Goal: Task Accomplishment & Management: Manage account settings

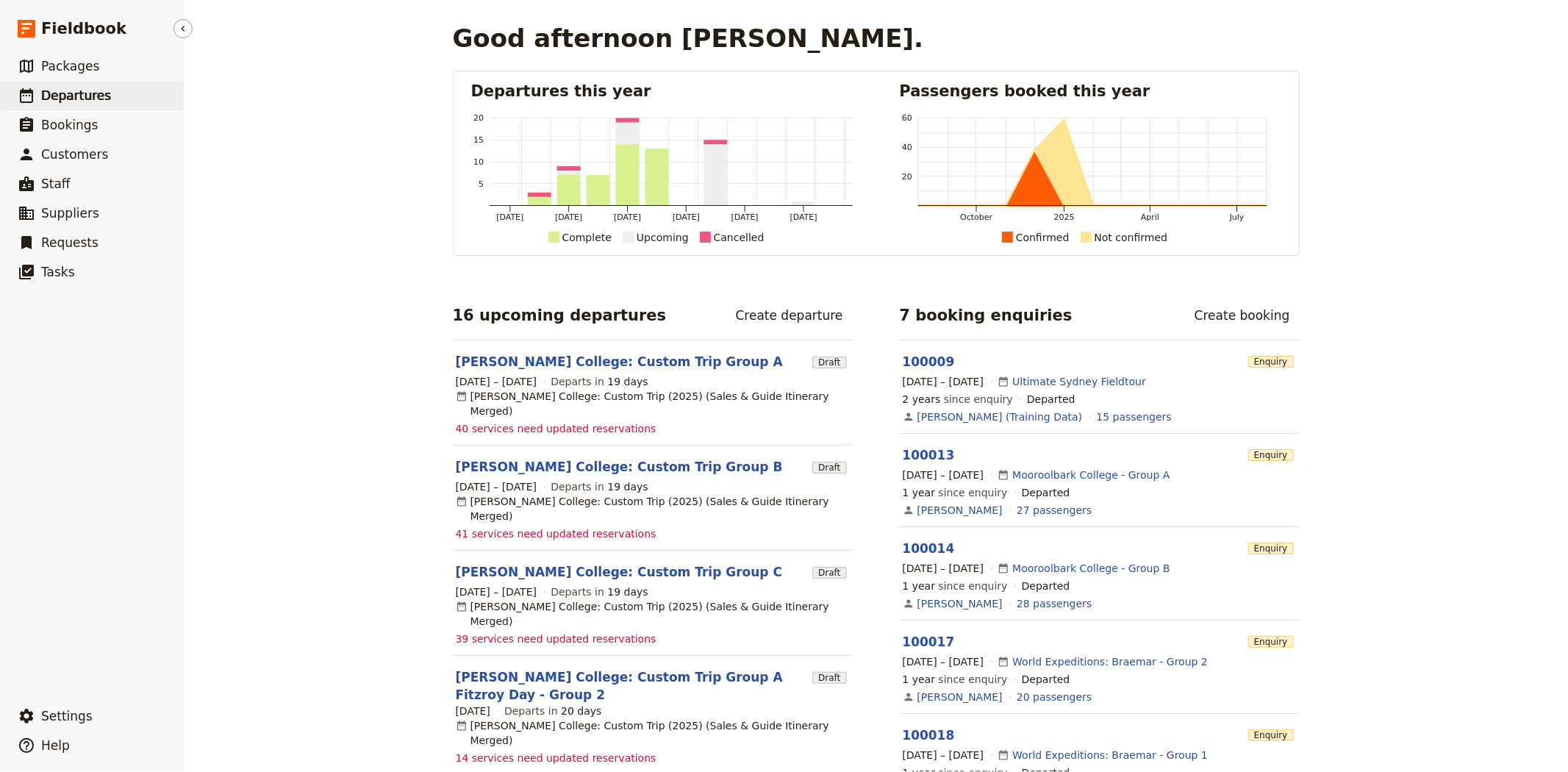
click at [110, 94] on link "​ Departures" at bounding box center [91, 96] width 183 height 30
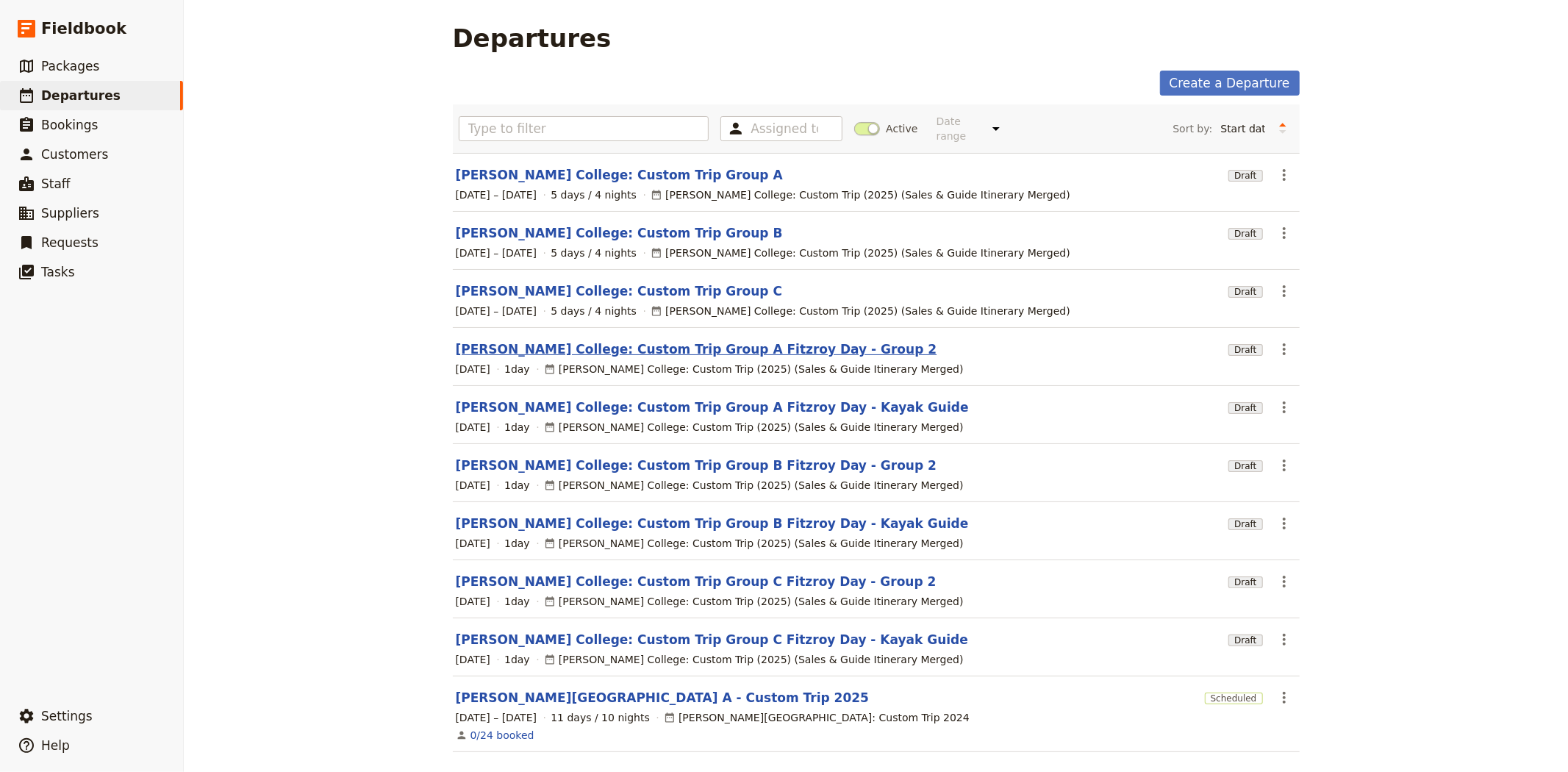
click at [673, 341] on link "[PERSON_NAME] College: Custom Trip Group A Fitzroy Day - Group 2" at bounding box center [696, 349] width 482 height 17
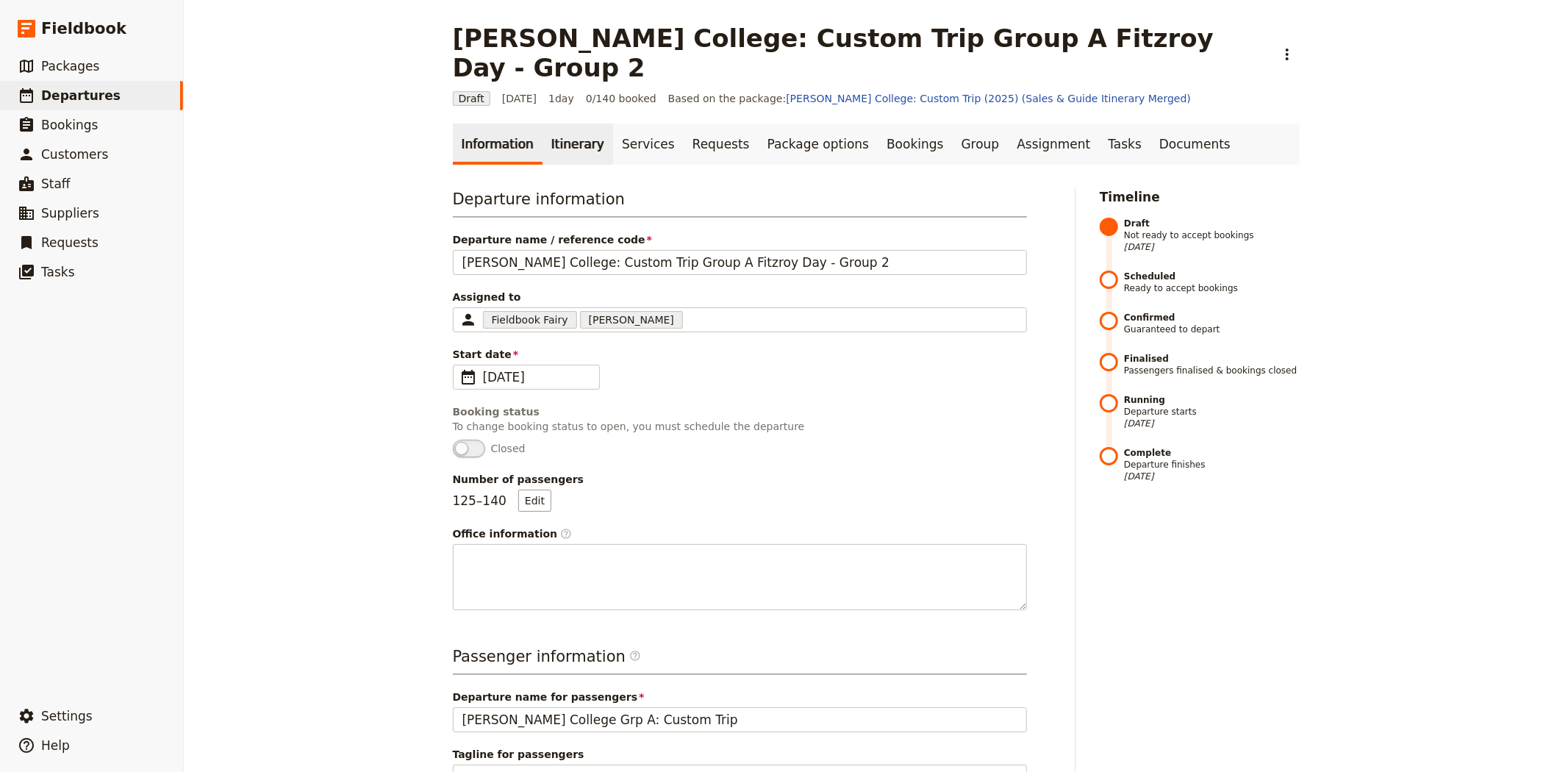
click at [582, 129] on link "Itinerary" at bounding box center [577, 143] width 70 height 41
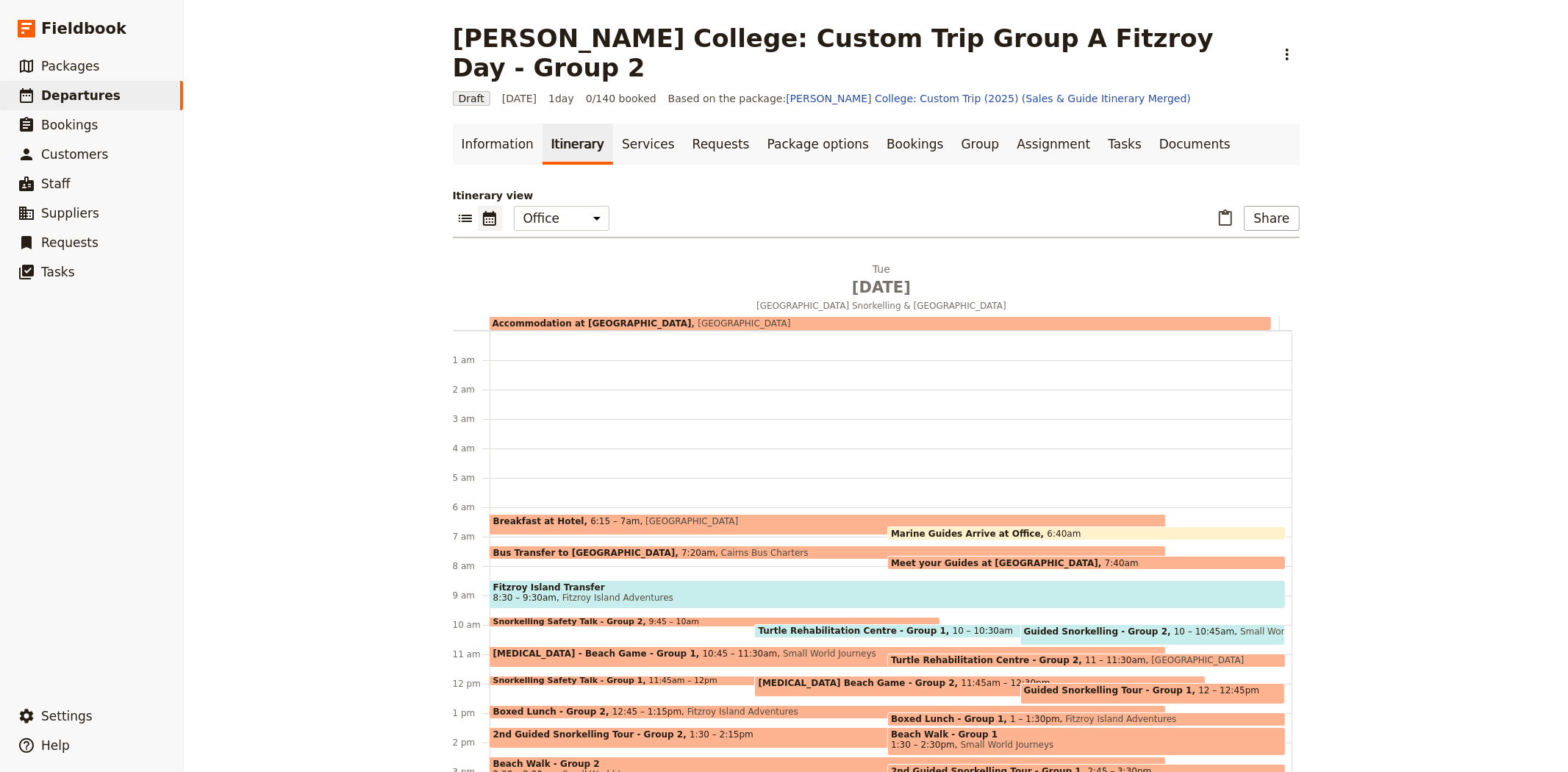
scroll to position [170, 0]
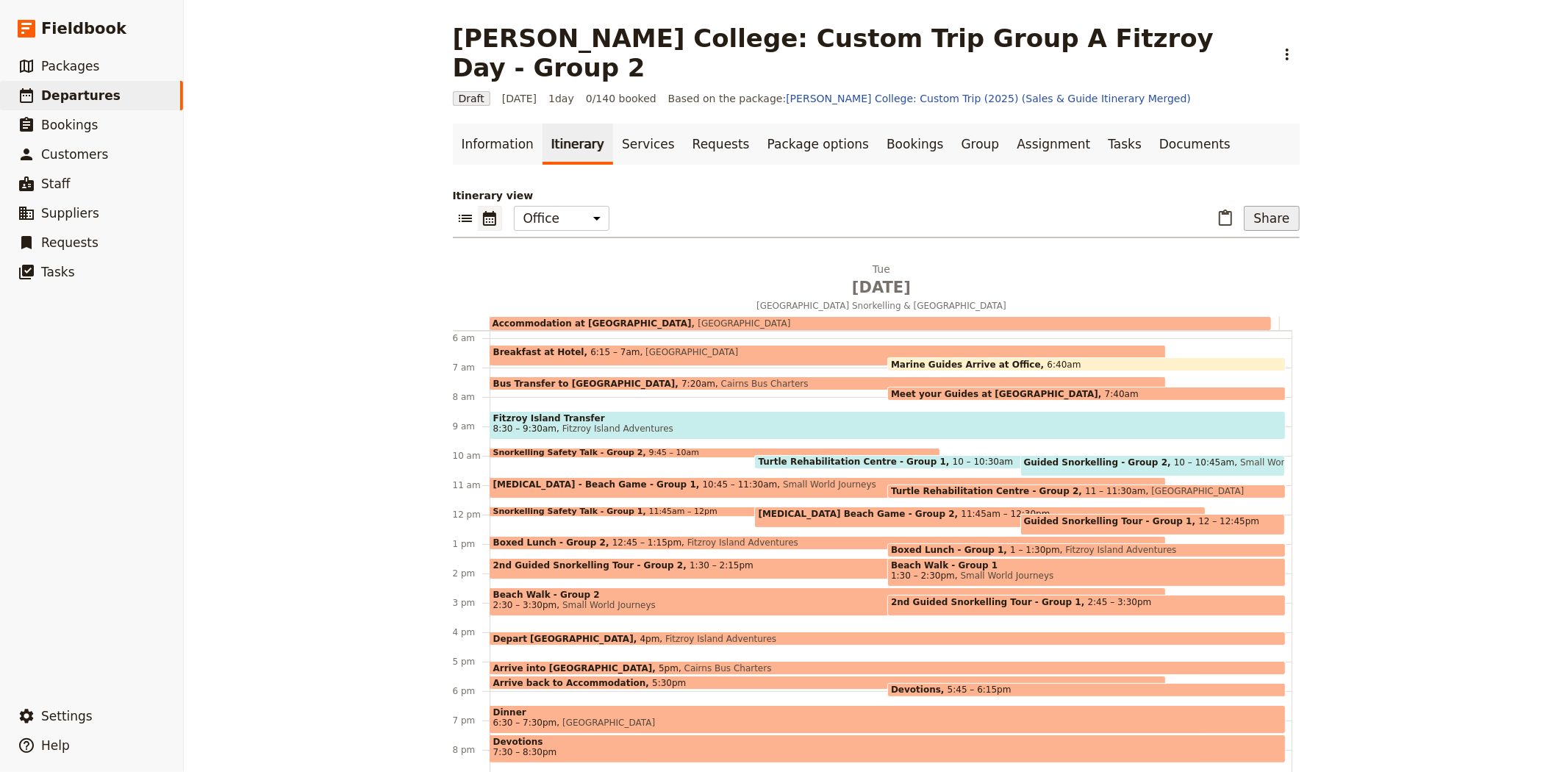
click at [1273, 206] on button "Share" at bounding box center [1271, 218] width 55 height 25
click at [1233, 249] on span "Guide itinerary" at bounding box center [1219, 242] width 77 height 15
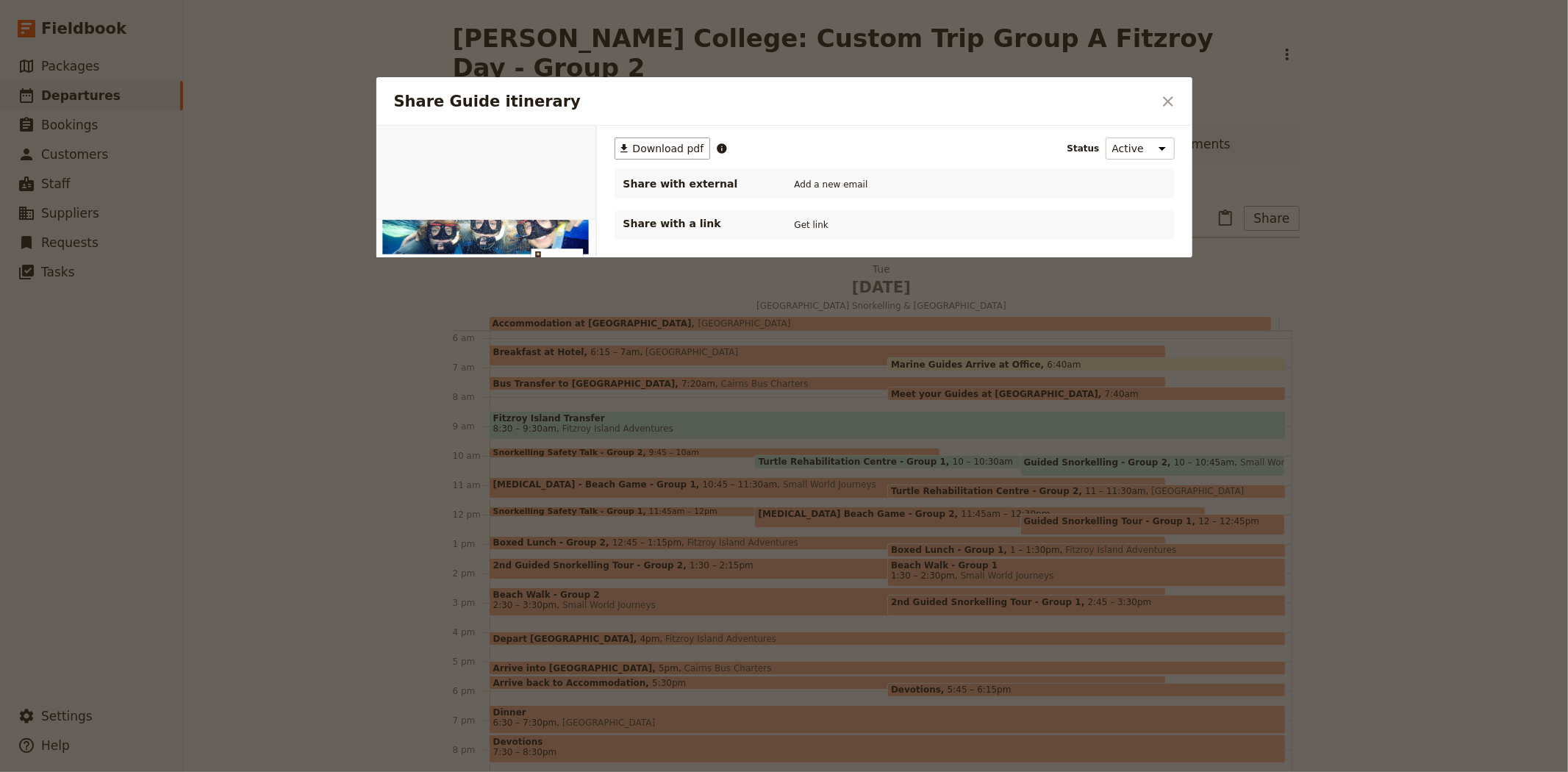
scroll to position [0, 0]
click at [674, 155] on span "Download pdf" at bounding box center [668, 148] width 71 height 15
click at [1174, 99] on icon "Close dialog" at bounding box center [1168, 102] width 17 height 17
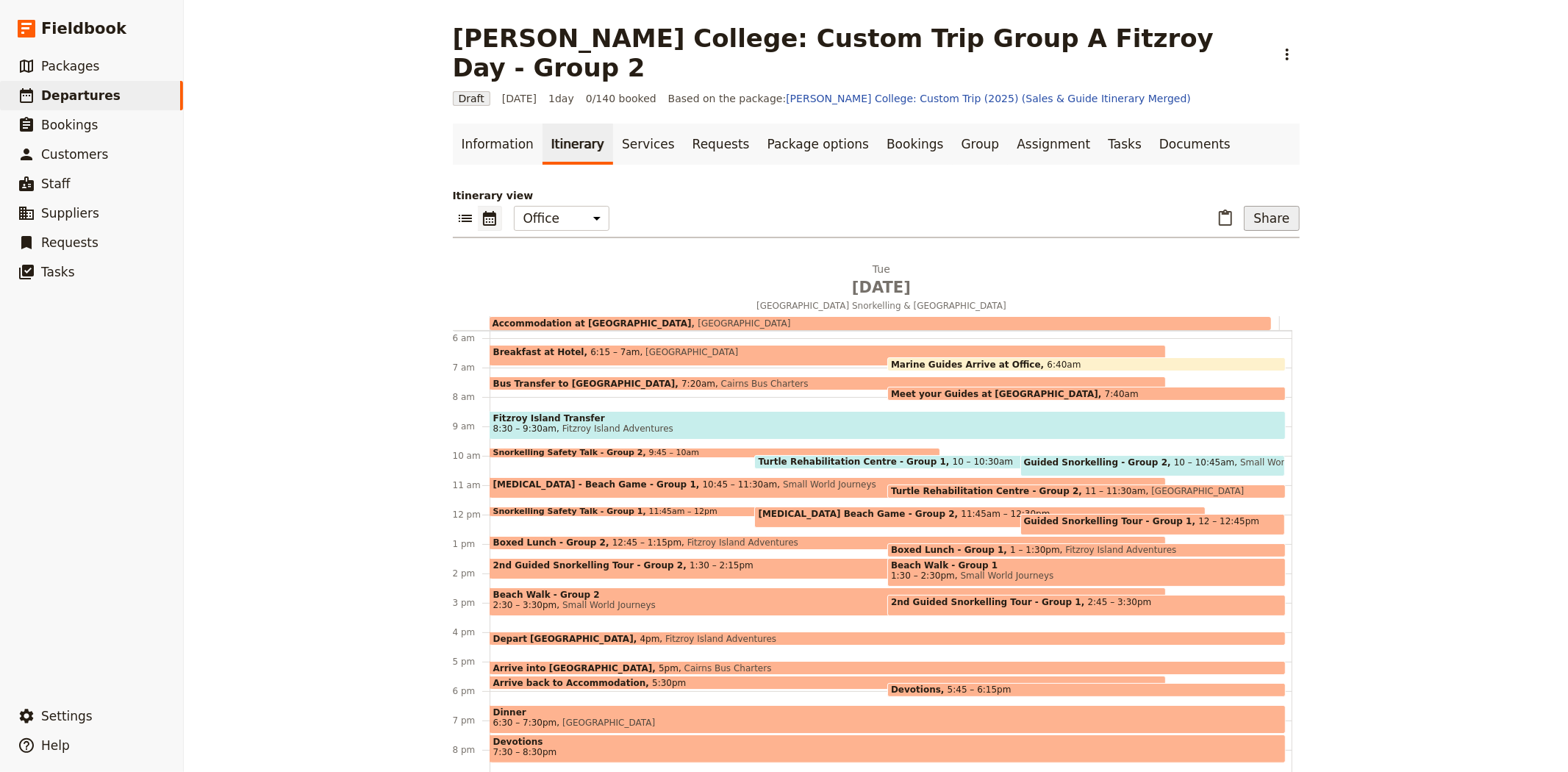
click at [1274, 206] on button "Share" at bounding box center [1271, 218] width 55 height 25
click at [1232, 247] on span "Guide itinerary" at bounding box center [1219, 242] width 77 height 15
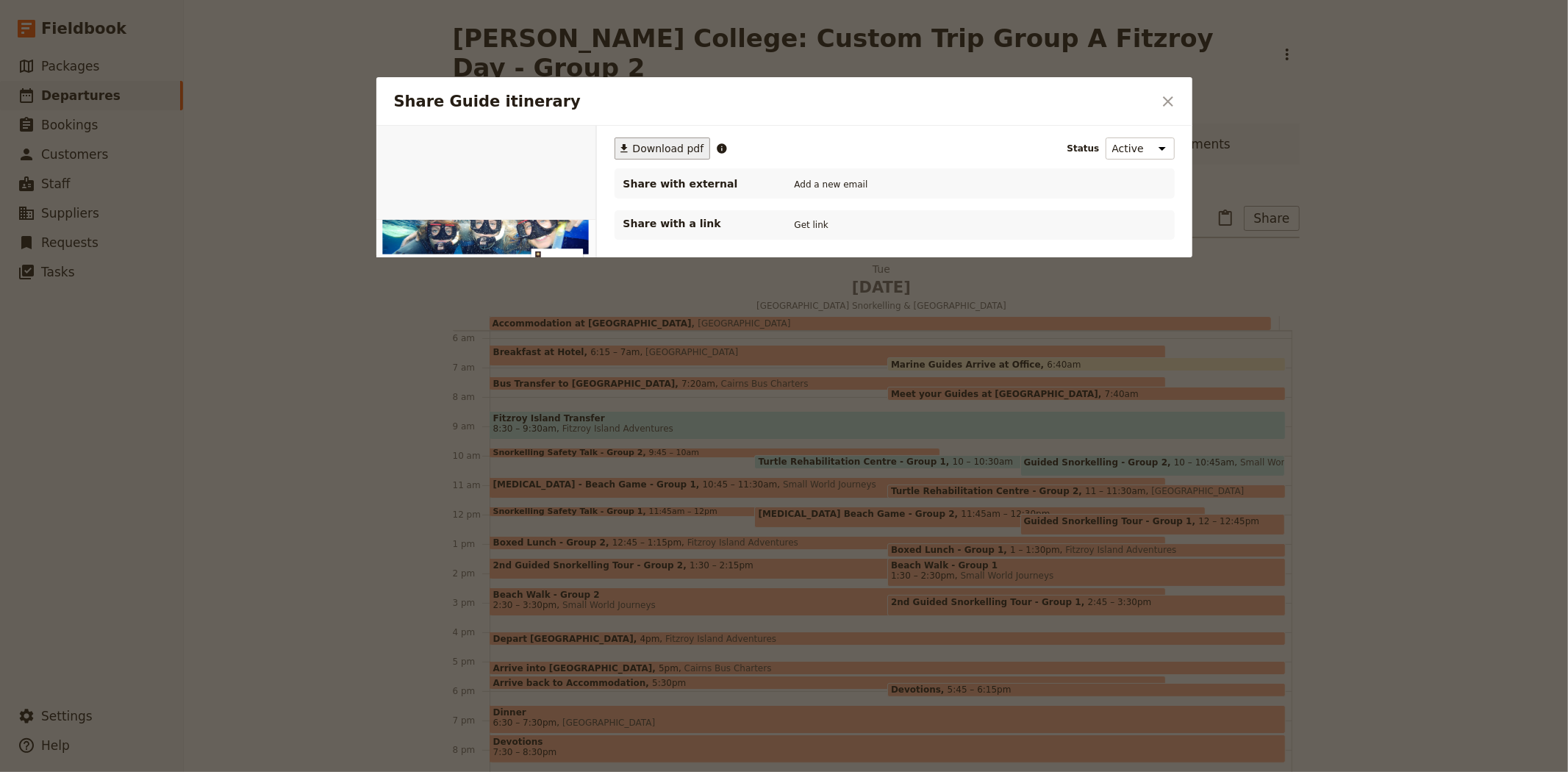
click at [663, 156] on span "Download pdf" at bounding box center [668, 148] width 71 height 15
click at [1165, 104] on icon "Close dialog" at bounding box center [1168, 102] width 10 height 10
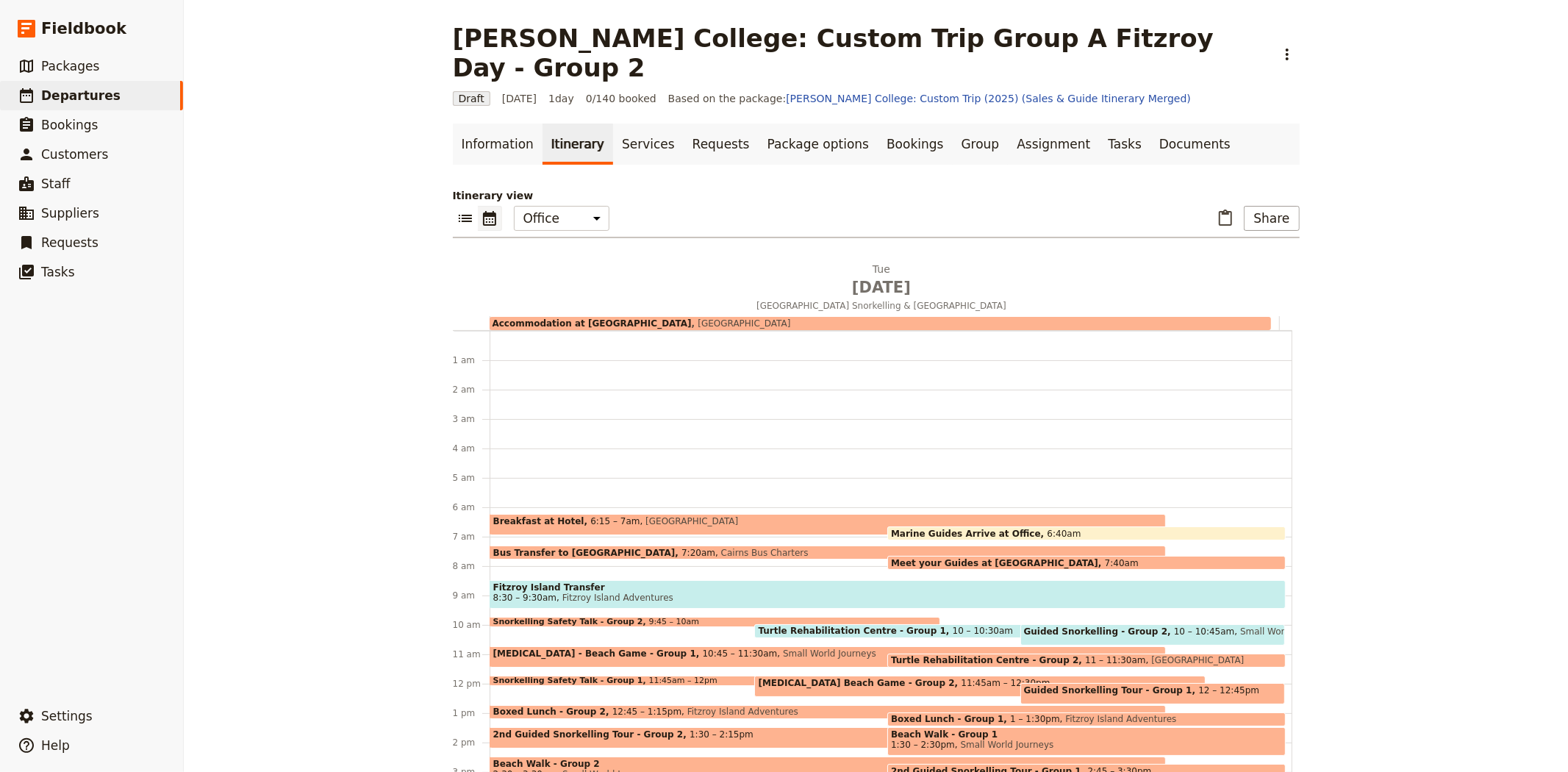
click at [974, 529] on span "Marine Guides Arrive at Office" at bounding box center [968, 533] width 156 height 10
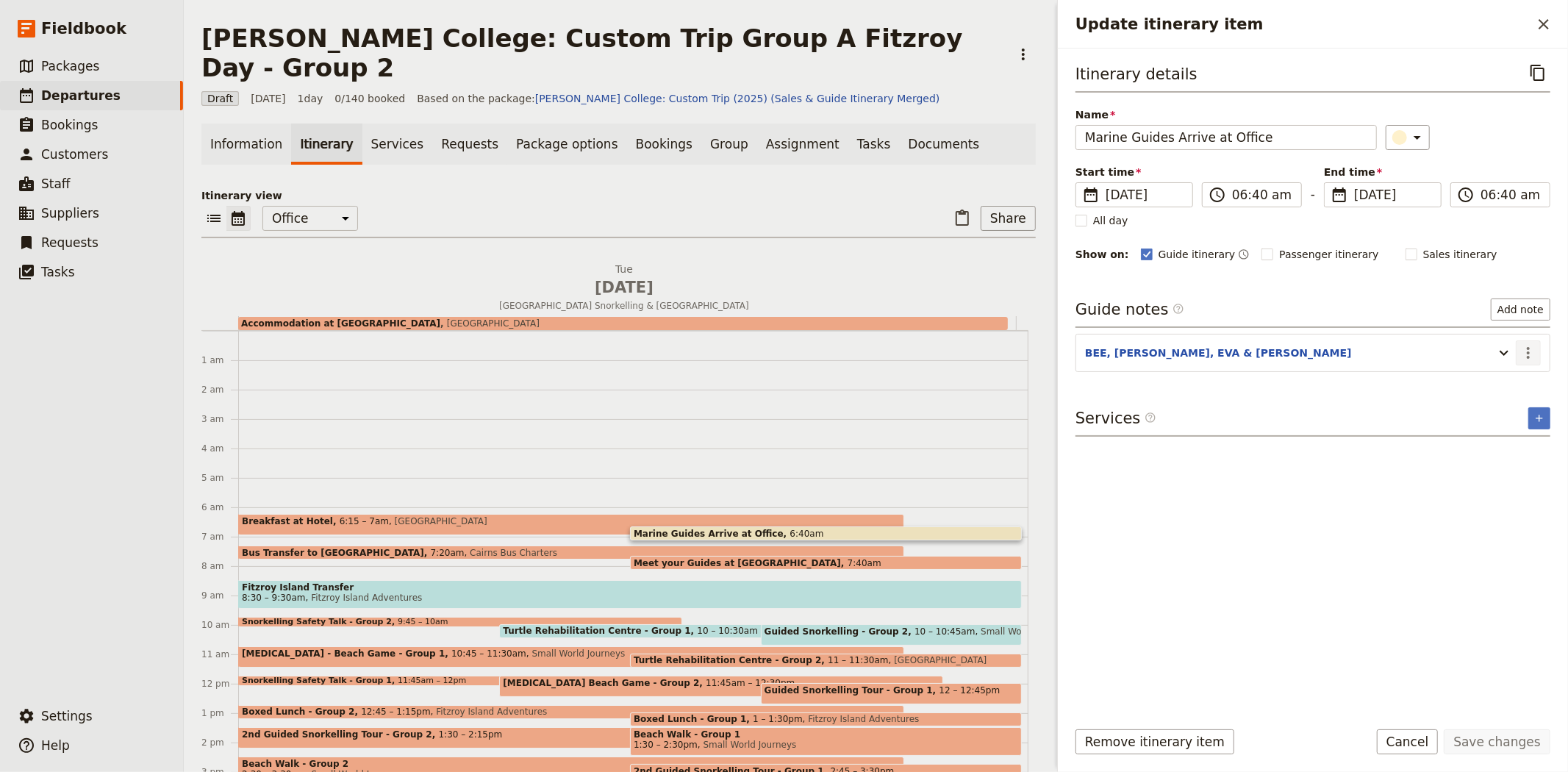
click at [1529, 347] on icon "Actions" at bounding box center [1528, 353] width 17 height 17
click at [1503, 389] on span "Edit note" at bounding box center [1485, 385] width 46 height 15
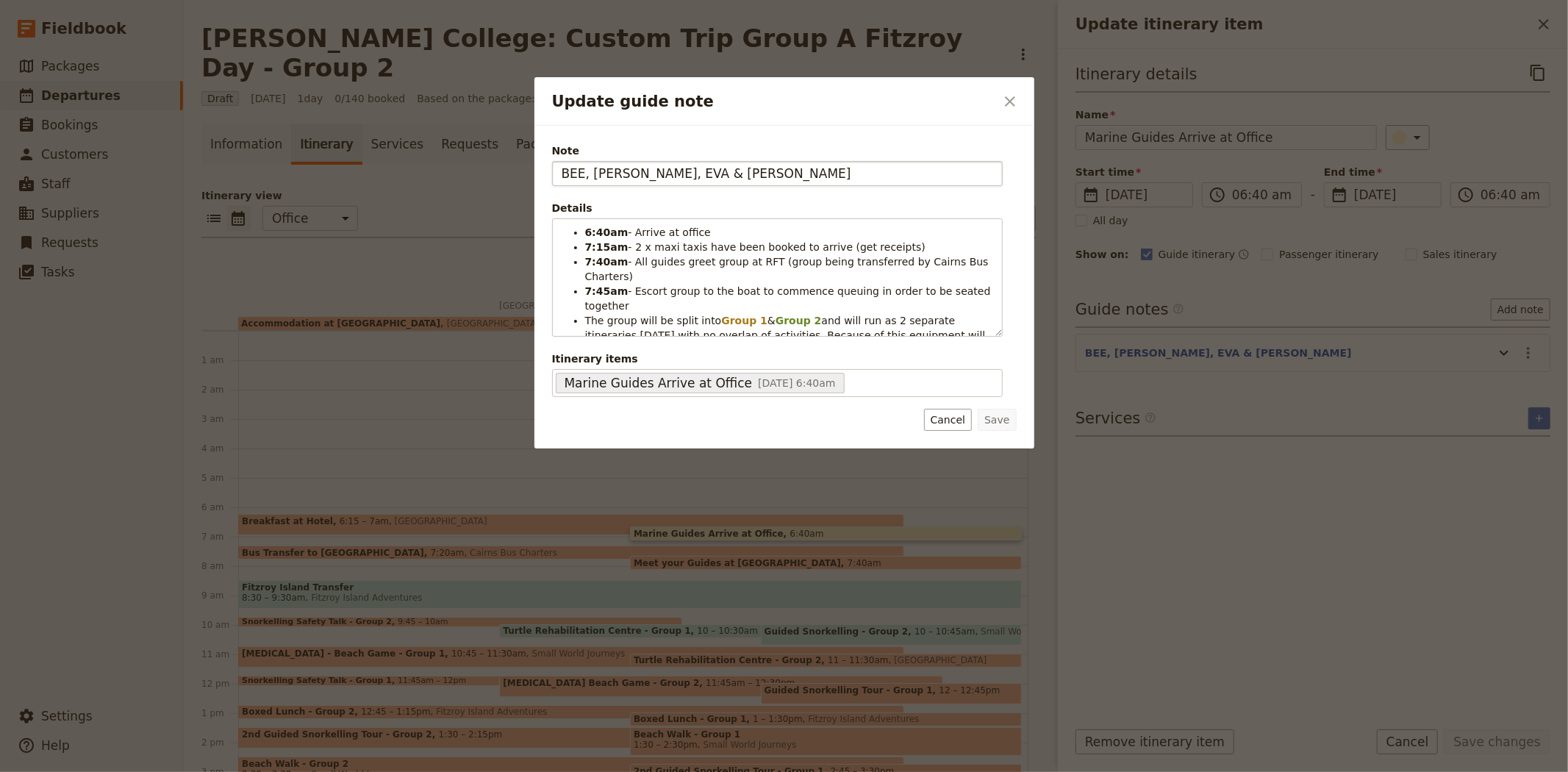
click at [650, 174] on input "BEE, [PERSON_NAME], EVA & [PERSON_NAME]" at bounding box center [777, 173] width 450 height 25
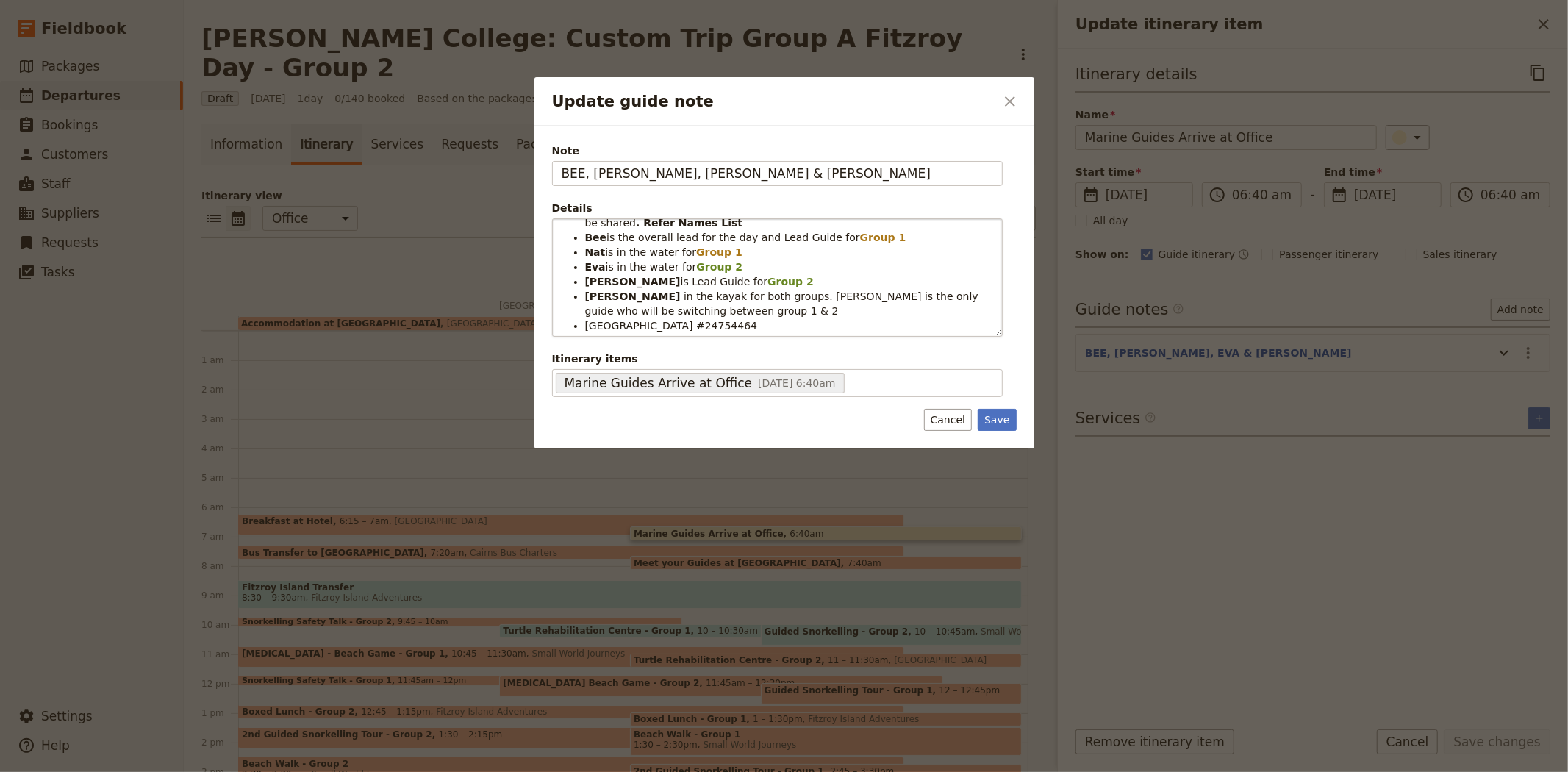
scroll to position [163, 0]
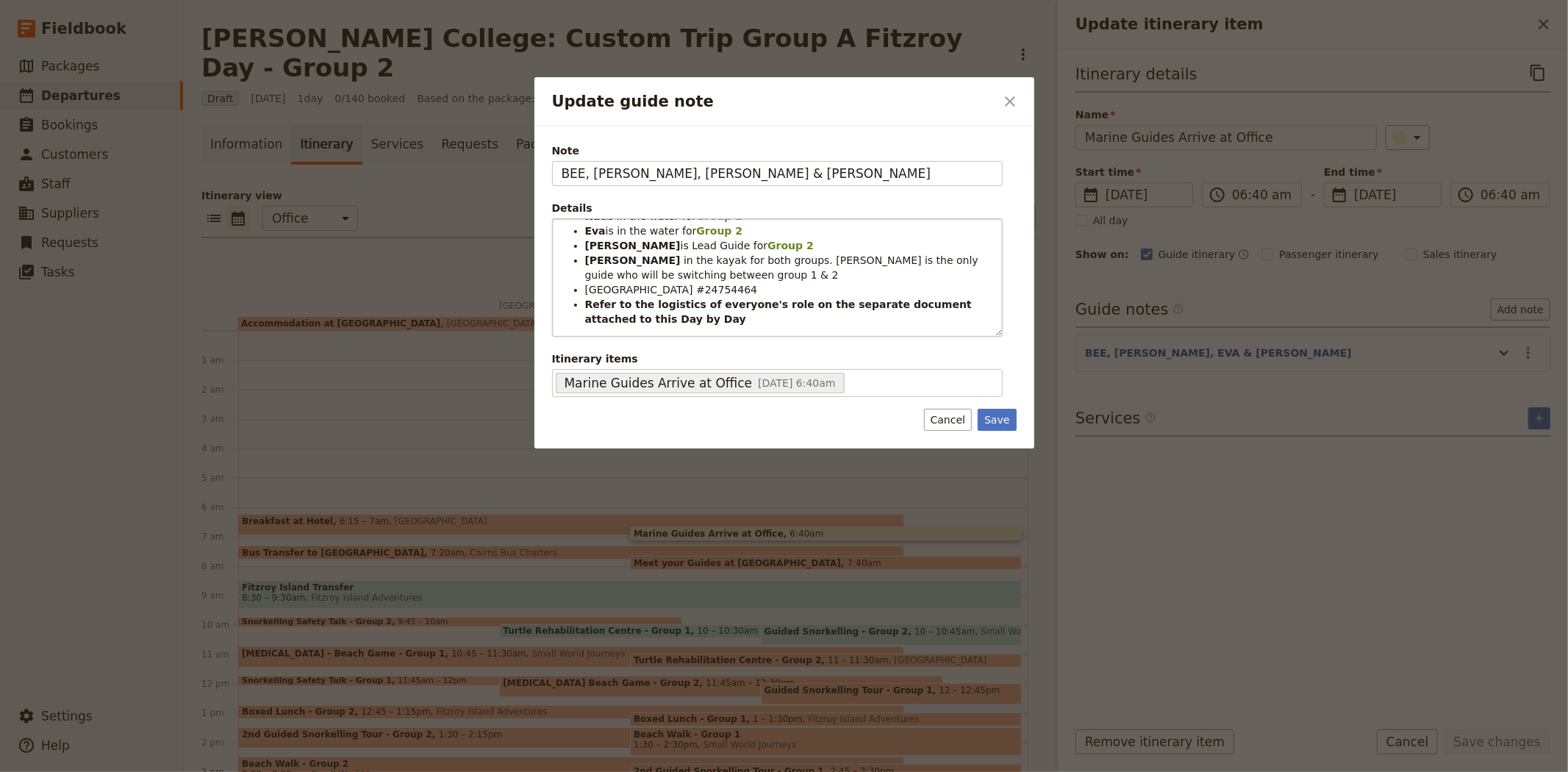
type input "BEE, [PERSON_NAME], [PERSON_NAME] & [PERSON_NAME]"
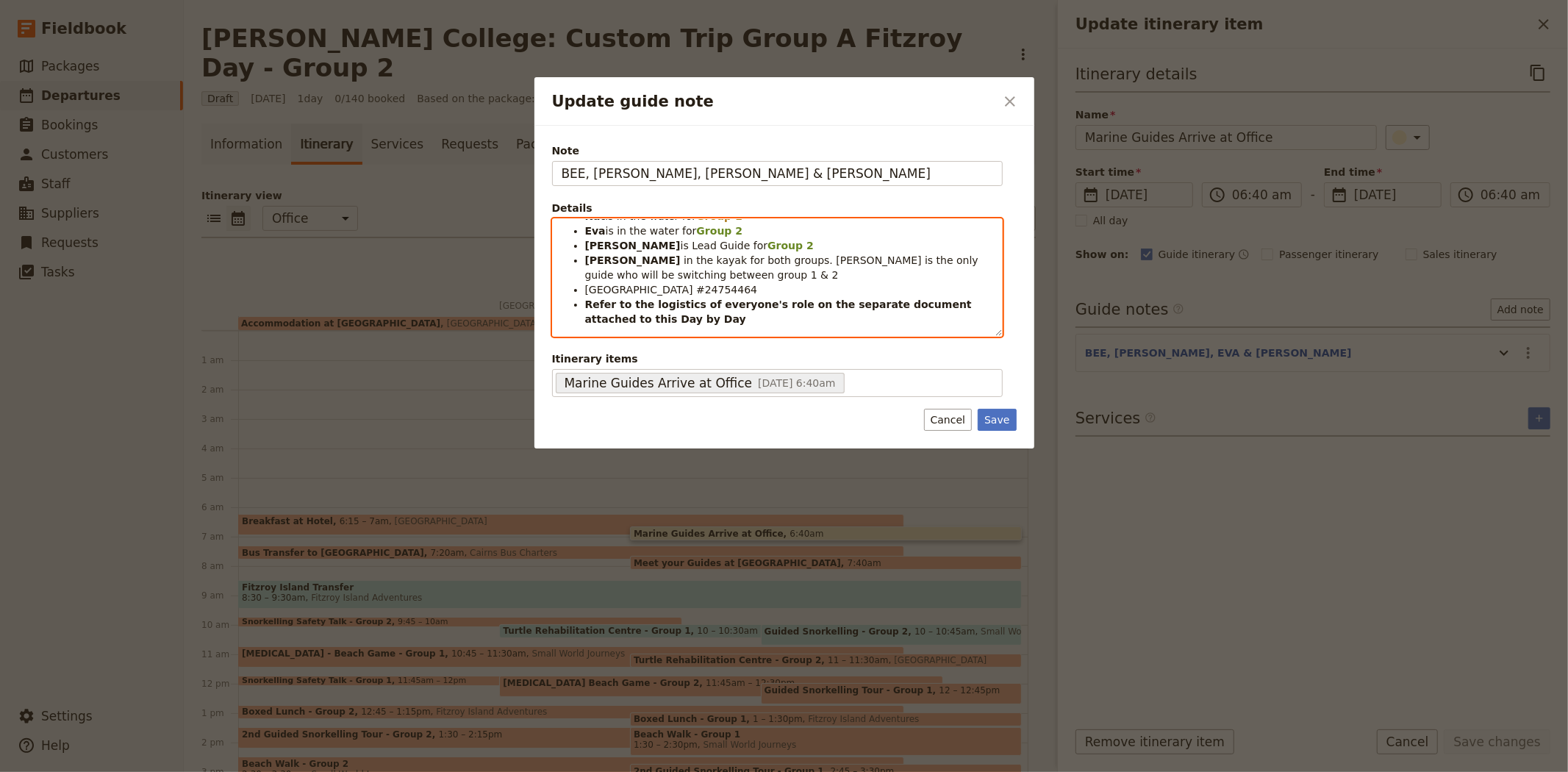
click at [608, 245] on ul "6:40am - Arrive at office 7:15am - 2 x maxi taxis have been booked to arrive (g…" at bounding box center [777, 194] width 431 height 264
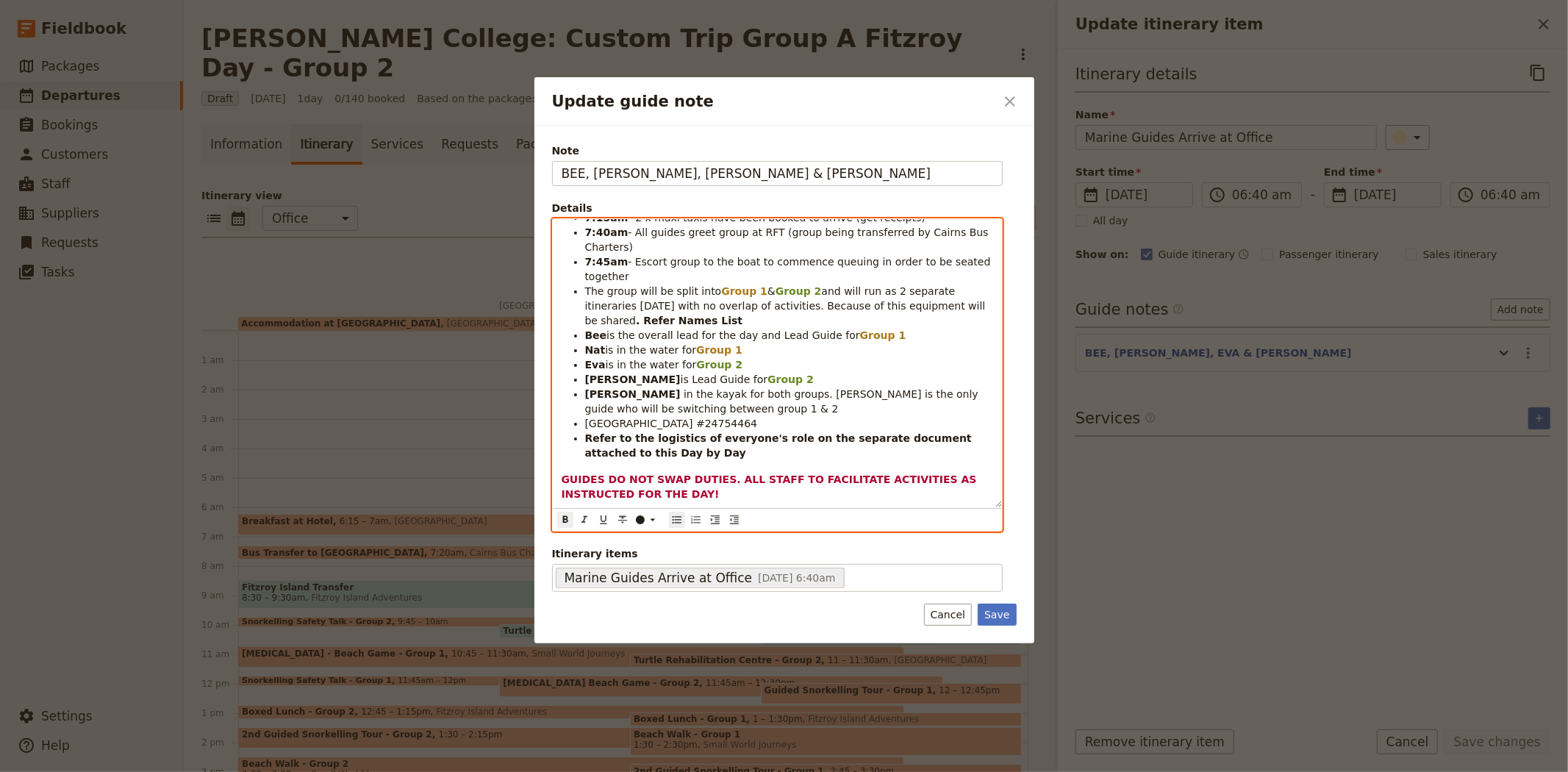
scroll to position [0, 0]
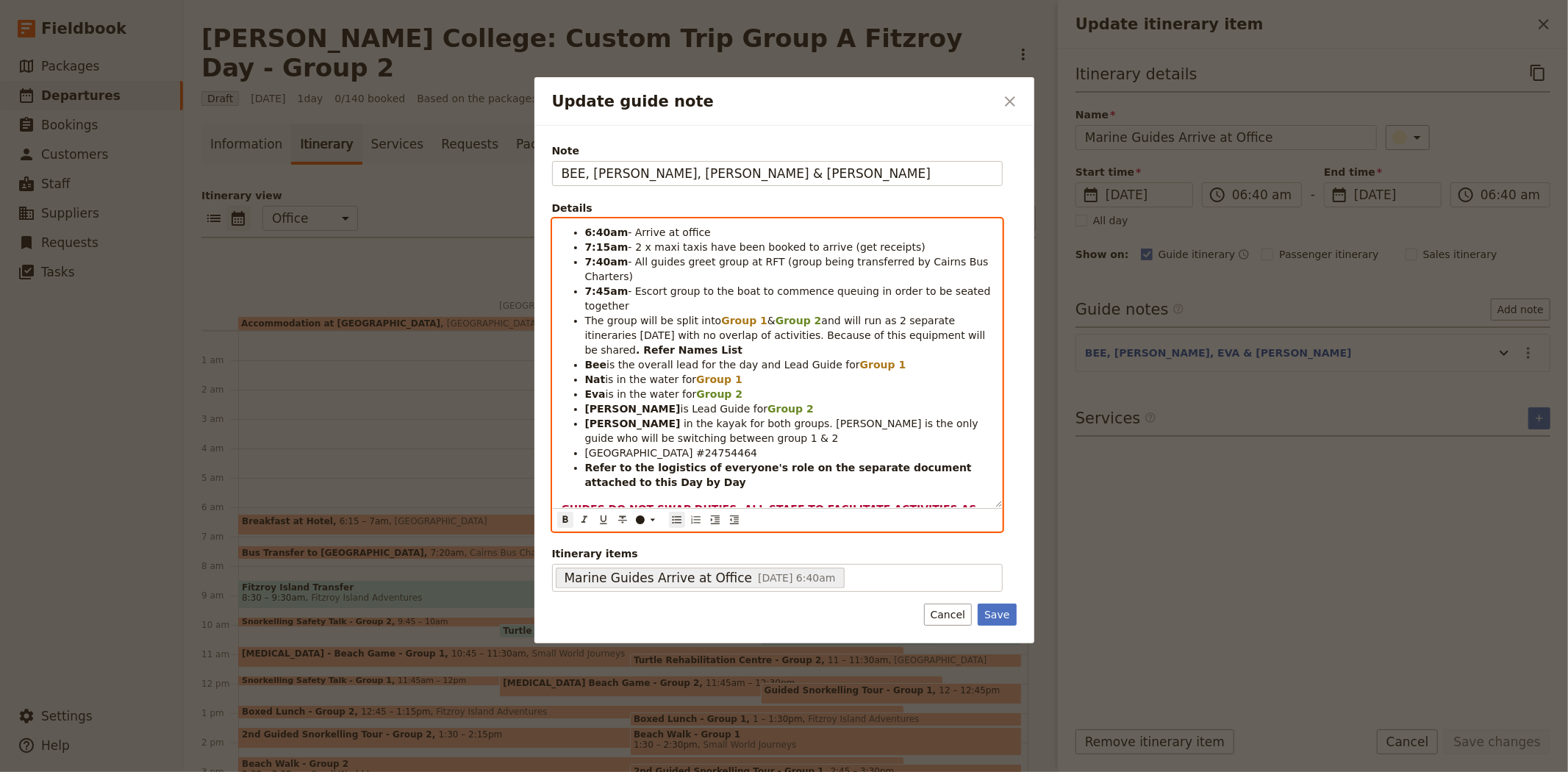
click at [614, 403] on strong "[PERSON_NAME]" at bounding box center [633, 409] width 96 height 12
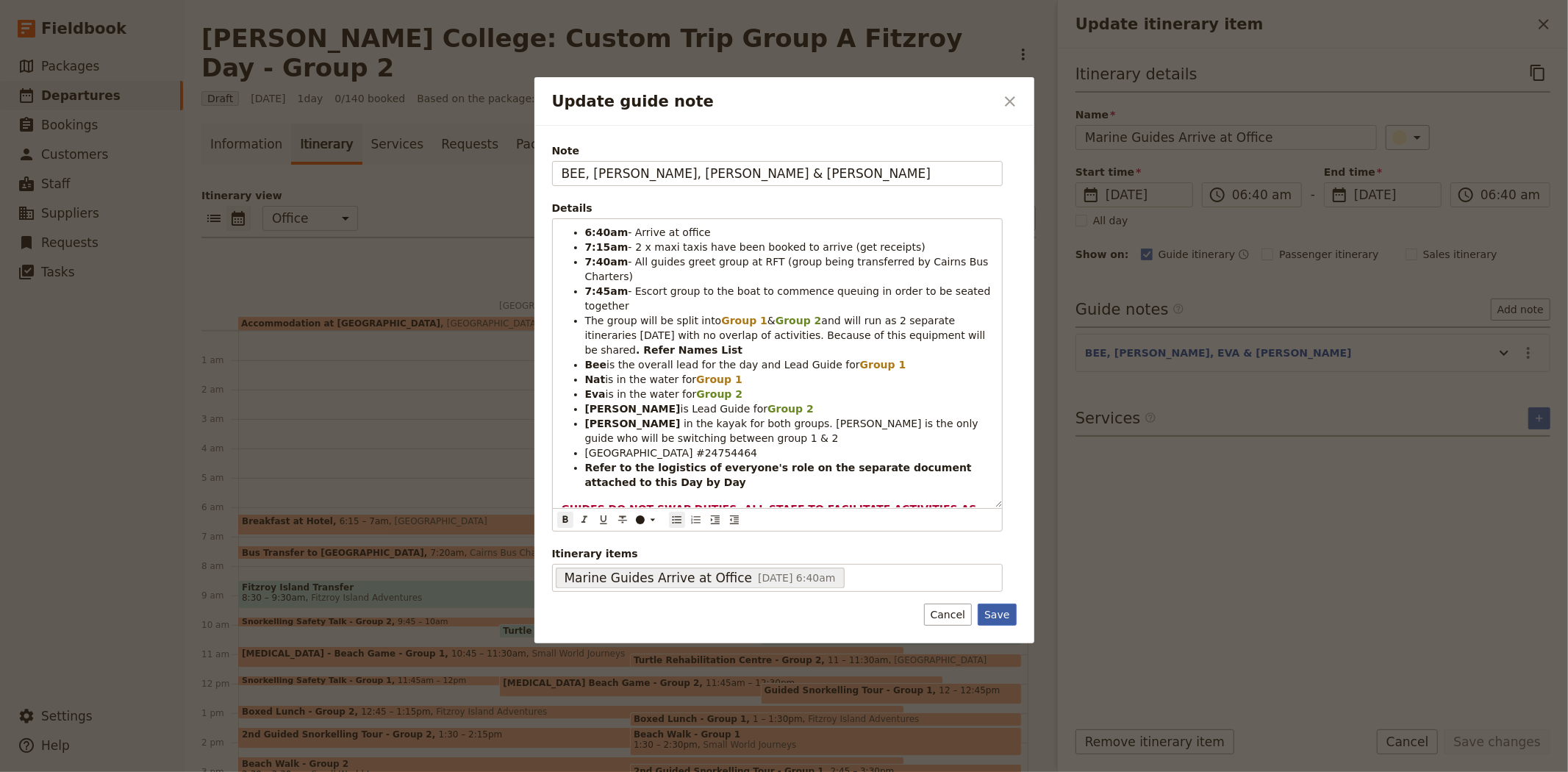
click at [1004, 613] on button "Save" at bounding box center [997, 614] width 38 height 22
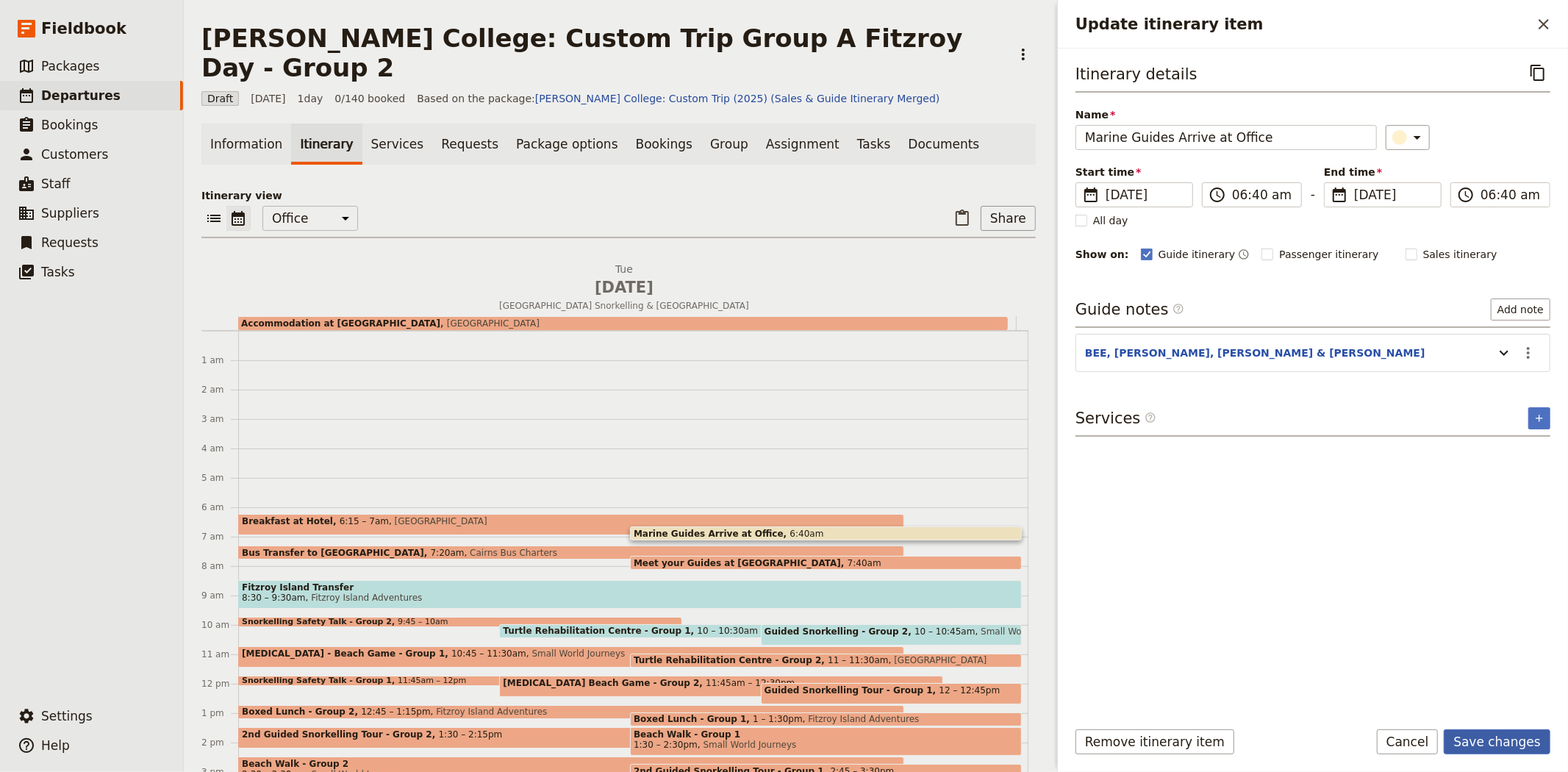
click at [1495, 734] on button "Save changes" at bounding box center [1497, 742] width 107 height 25
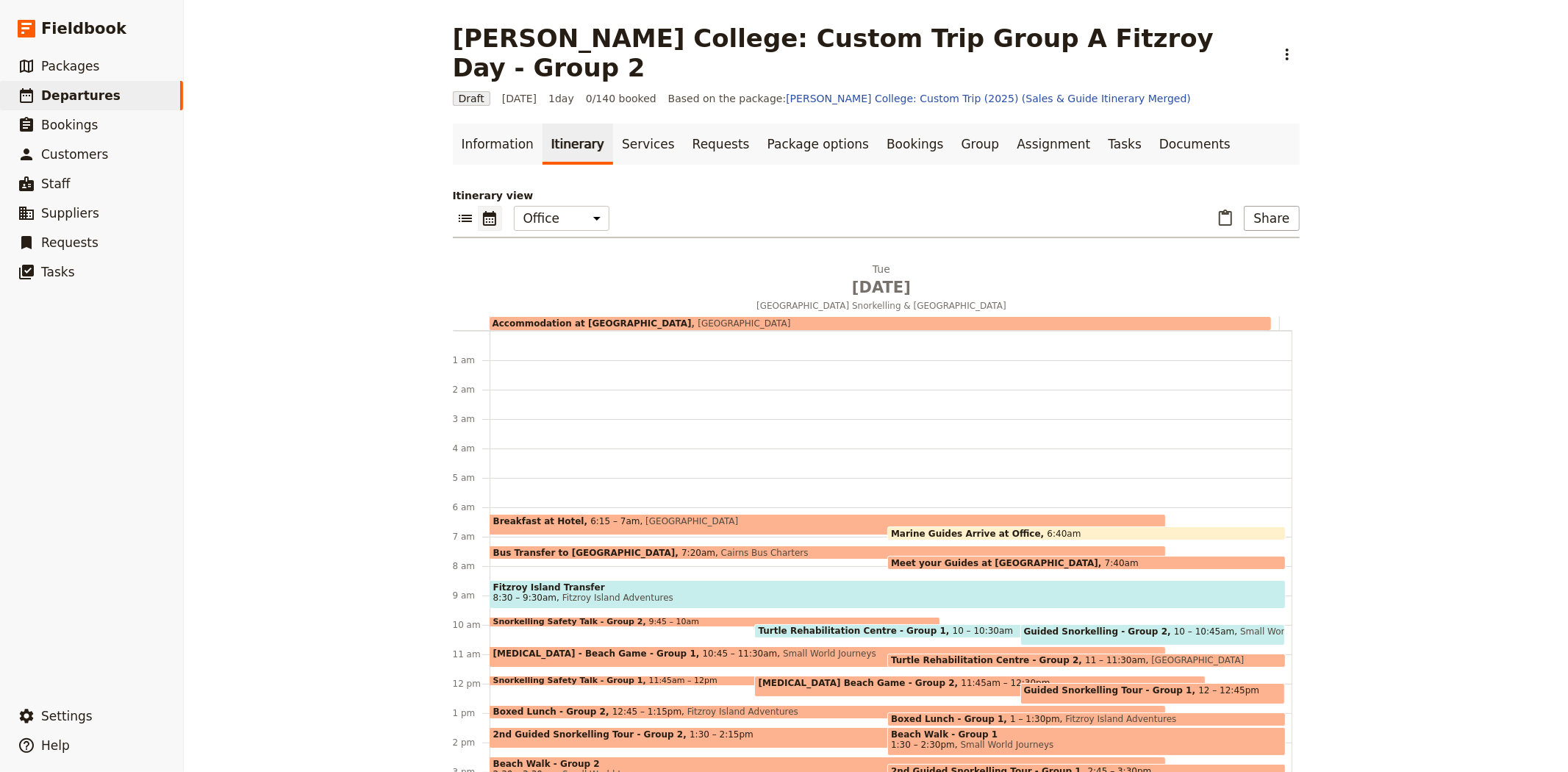
click at [726, 580] on div "Fitzroy Island Transfer 8:30 – 9:30am Fitzroy Island Adventures" at bounding box center [887, 594] width 796 height 29
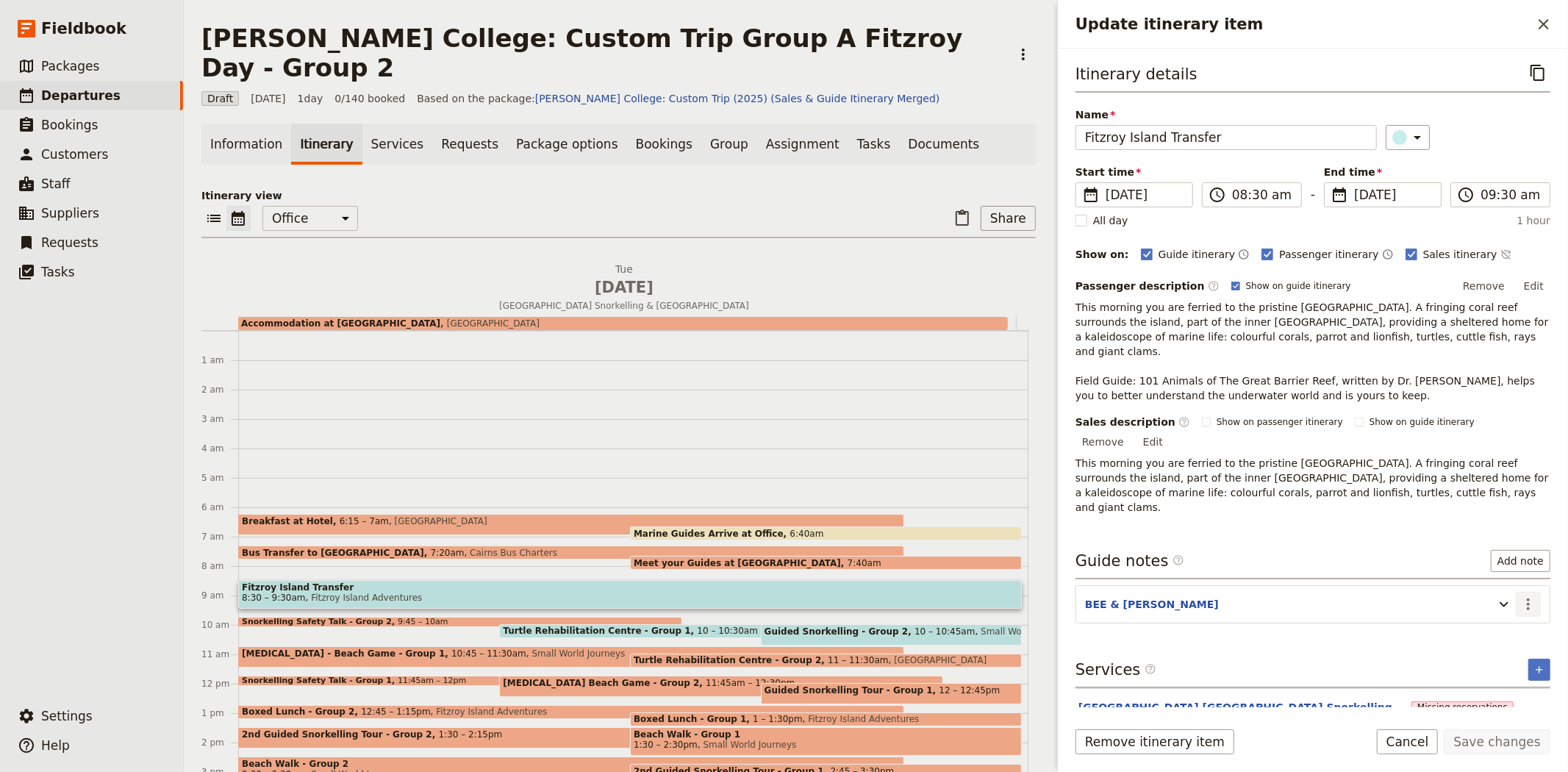
click at [1533, 592] on button "​" at bounding box center [1528, 604] width 25 height 25
click at [1525, 589] on span "Edit note" at bounding box center [1497, 590] width 69 height 15
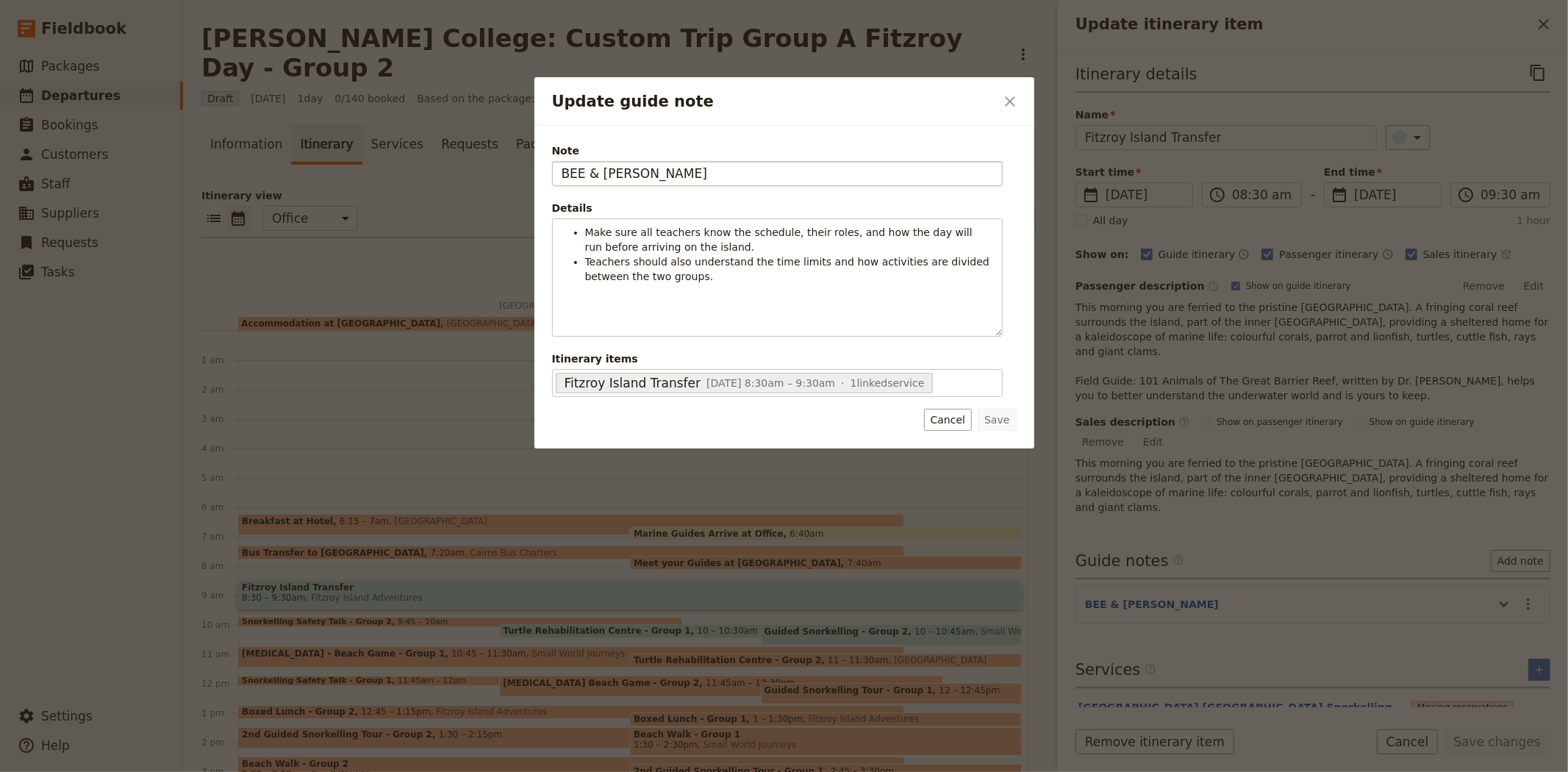
click at [635, 172] on input "BEE & [PERSON_NAME]" at bounding box center [777, 173] width 450 height 25
type input "BEE & [PERSON_NAME]"
click at [998, 421] on button "Save" at bounding box center [997, 419] width 38 height 22
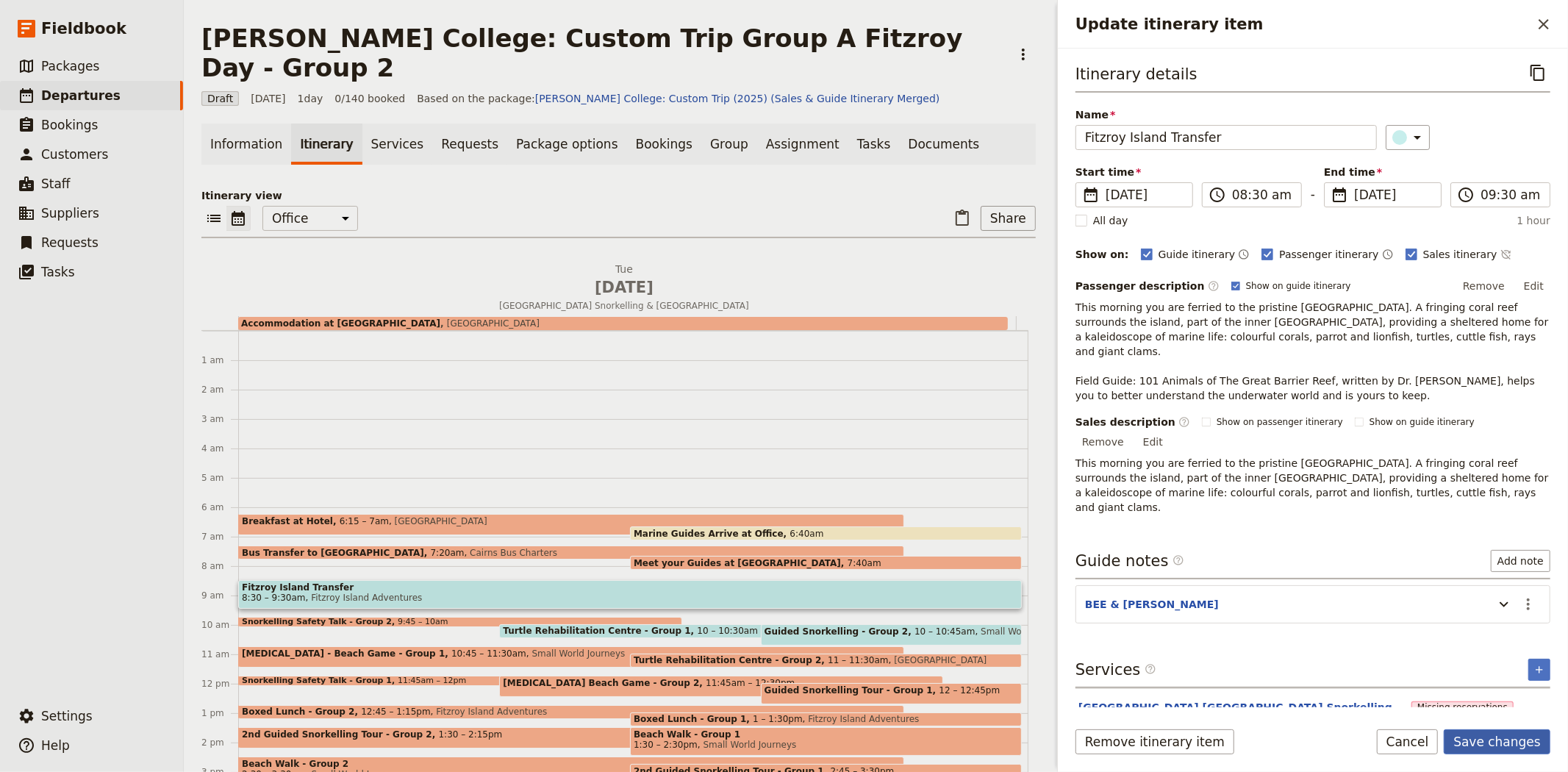
click at [1498, 746] on button "Save changes" at bounding box center [1497, 742] width 107 height 25
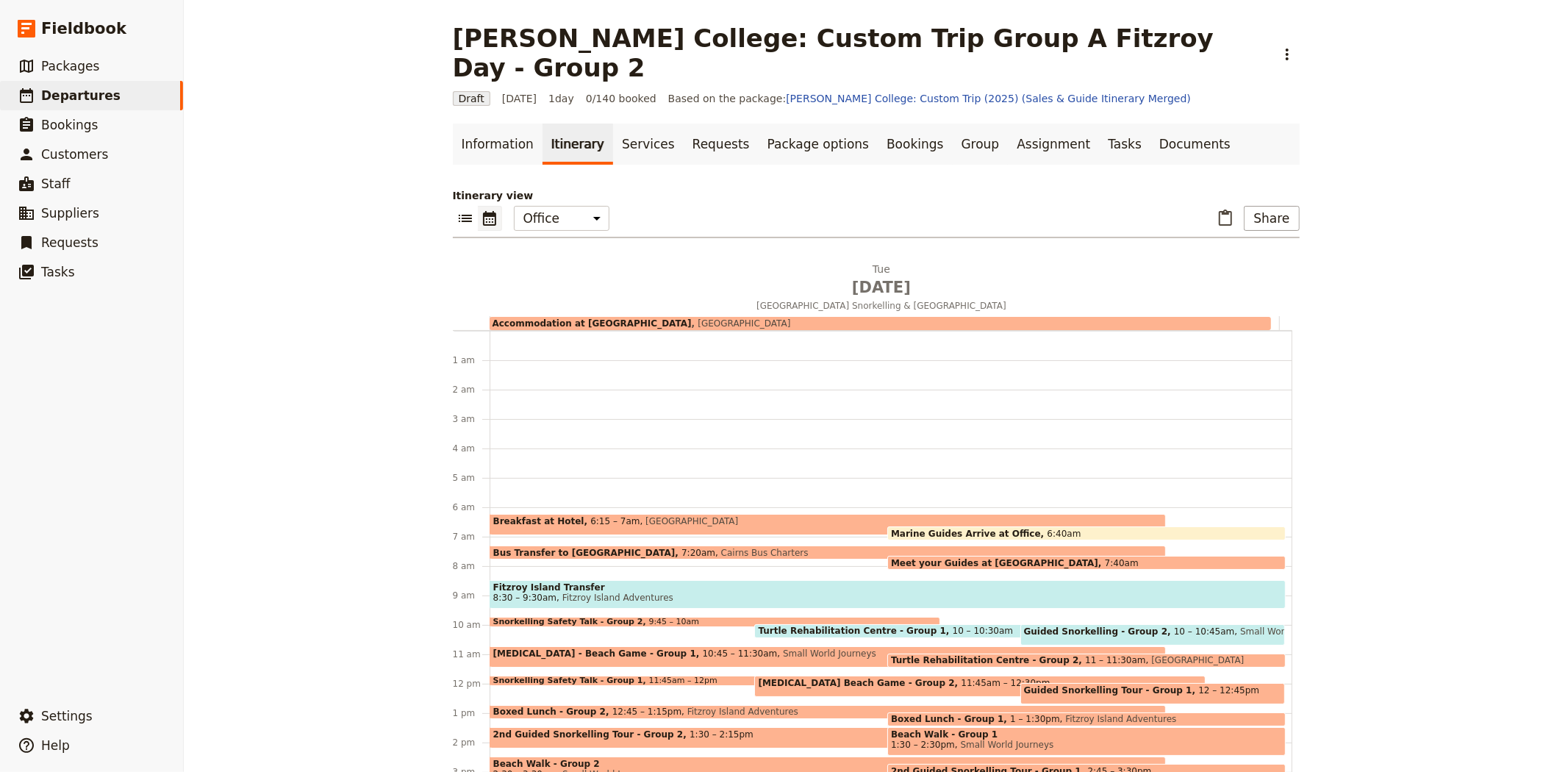
click at [985, 529] on span "Marine Guides Arrive at Office" at bounding box center [968, 533] width 156 height 10
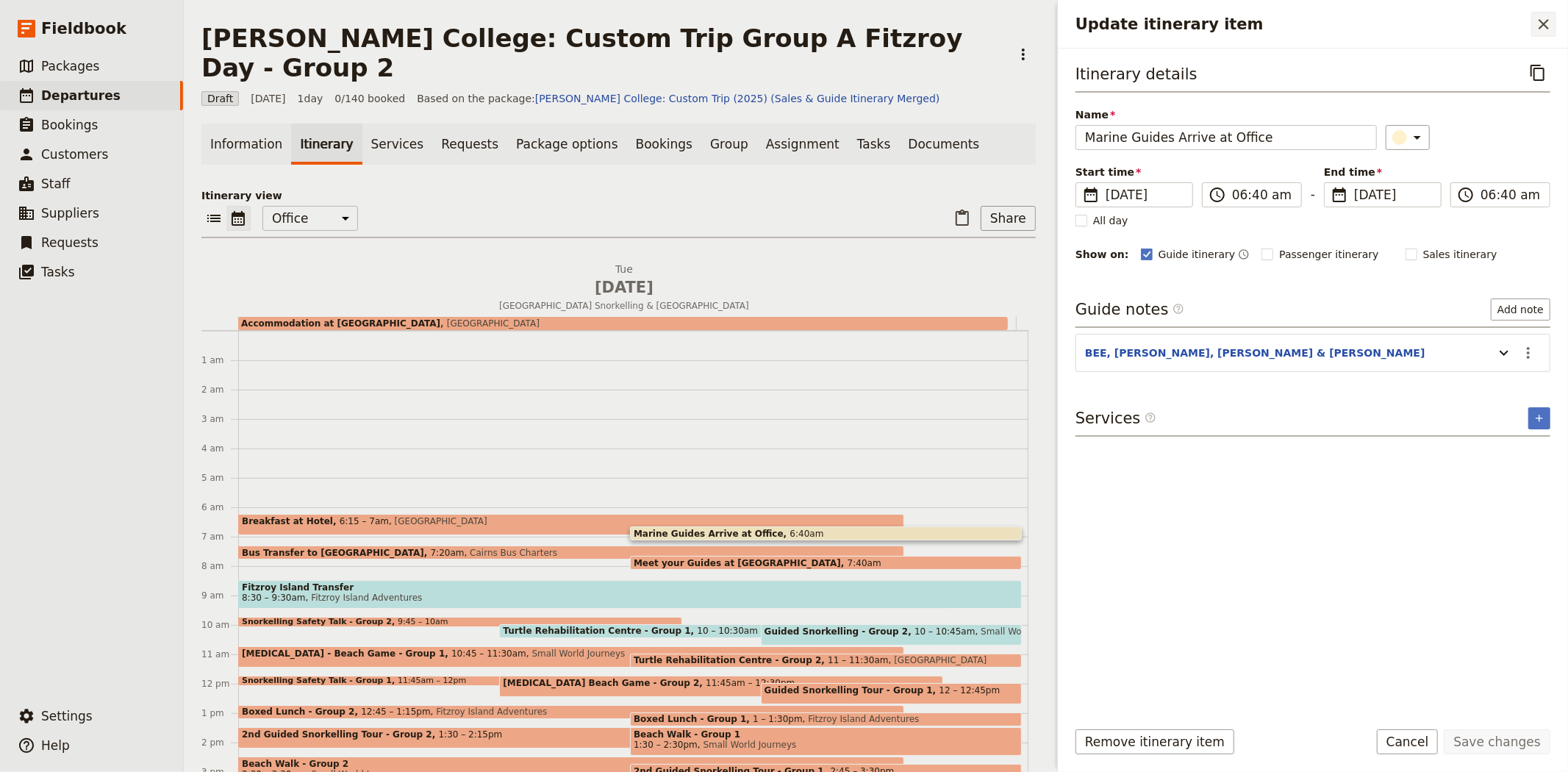
click at [1542, 26] on icon "Close drawer" at bounding box center [1544, 24] width 10 height 10
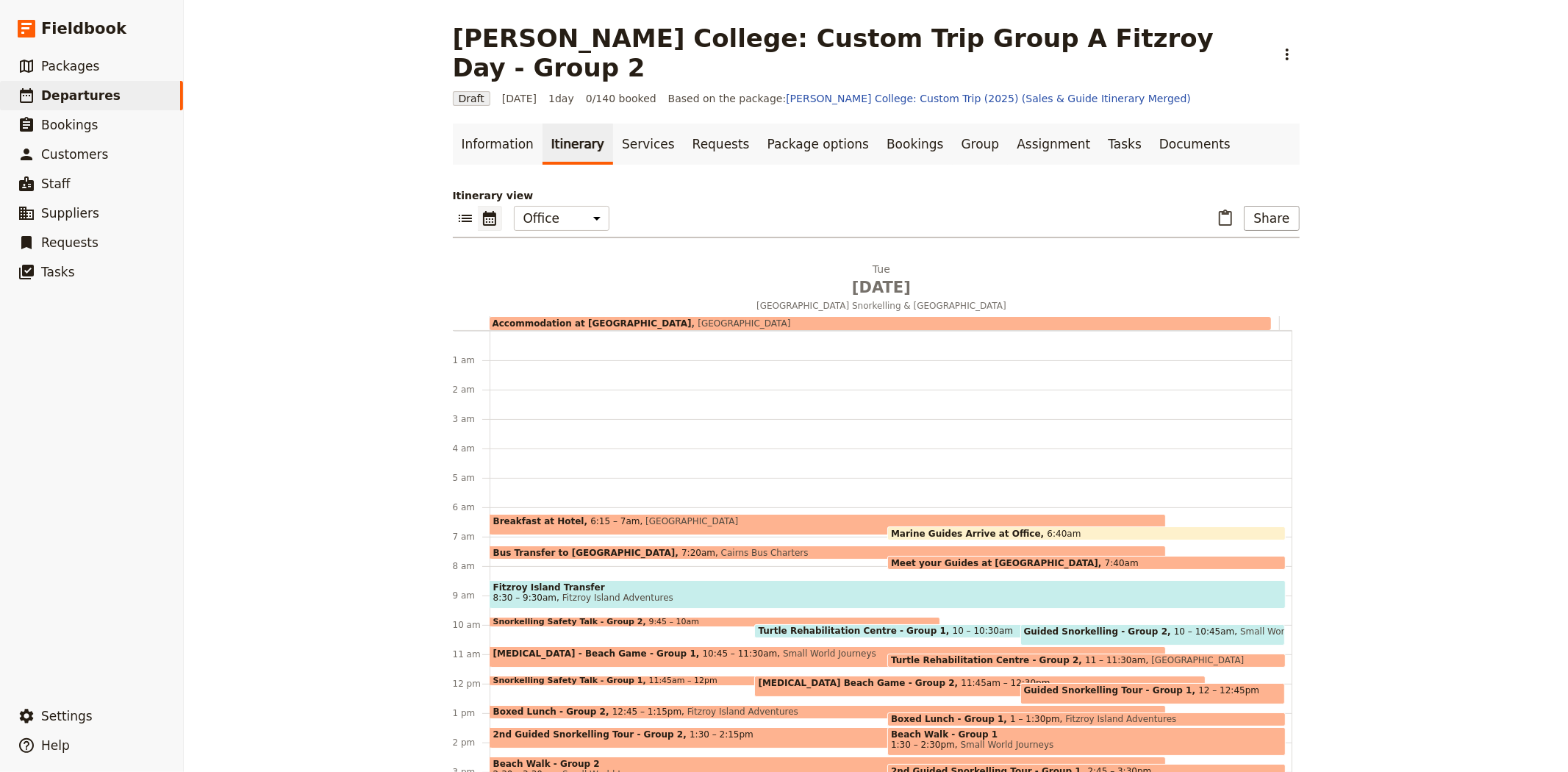
click at [1444, 282] on div "[PERSON_NAME][GEOGRAPHIC_DATA]: Custom Trip Group A Fitzroy Day - Group 2 ​ Dra…" at bounding box center [875, 386] width 1384 height 772
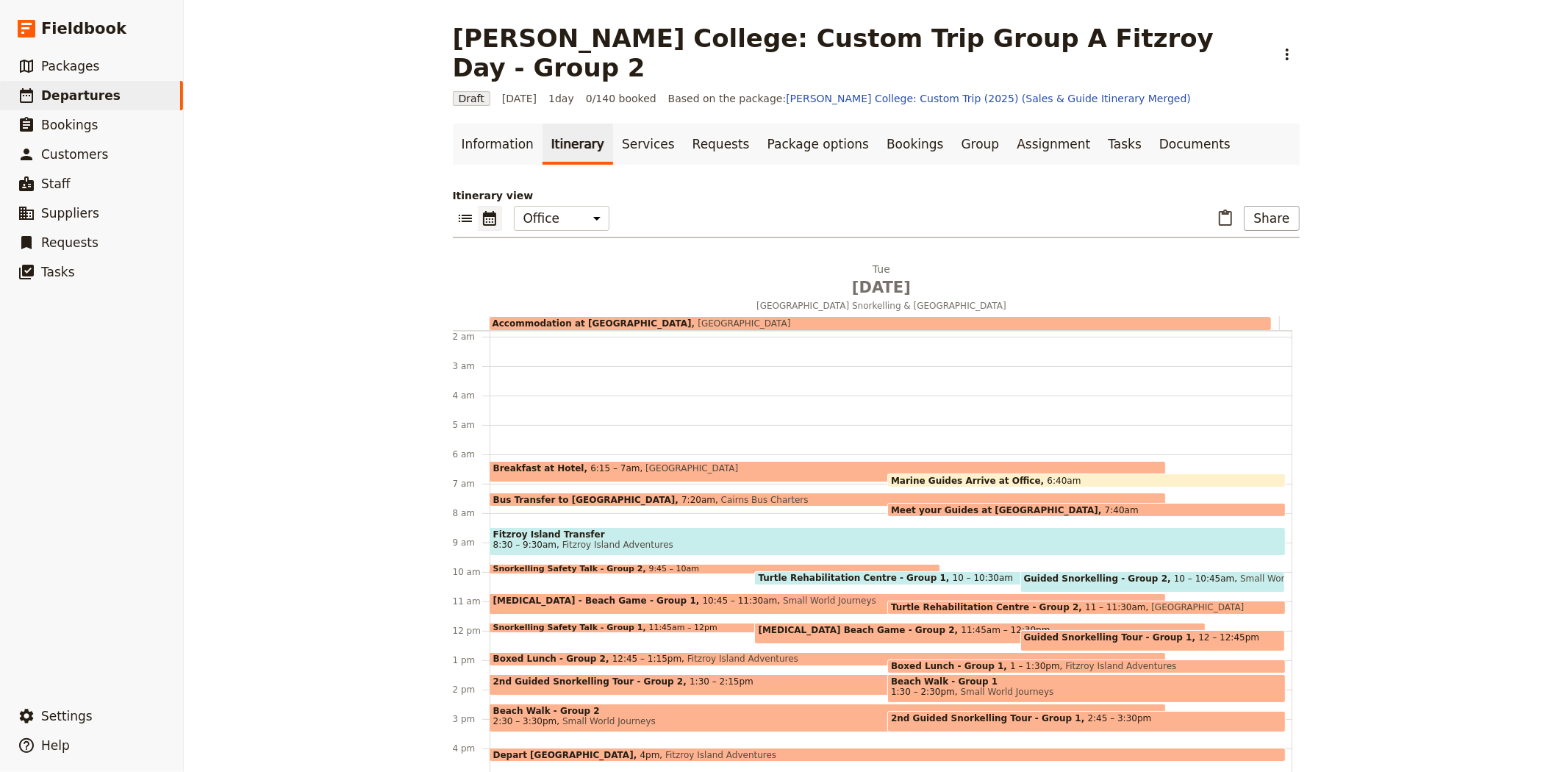
scroll to position [82, 0]
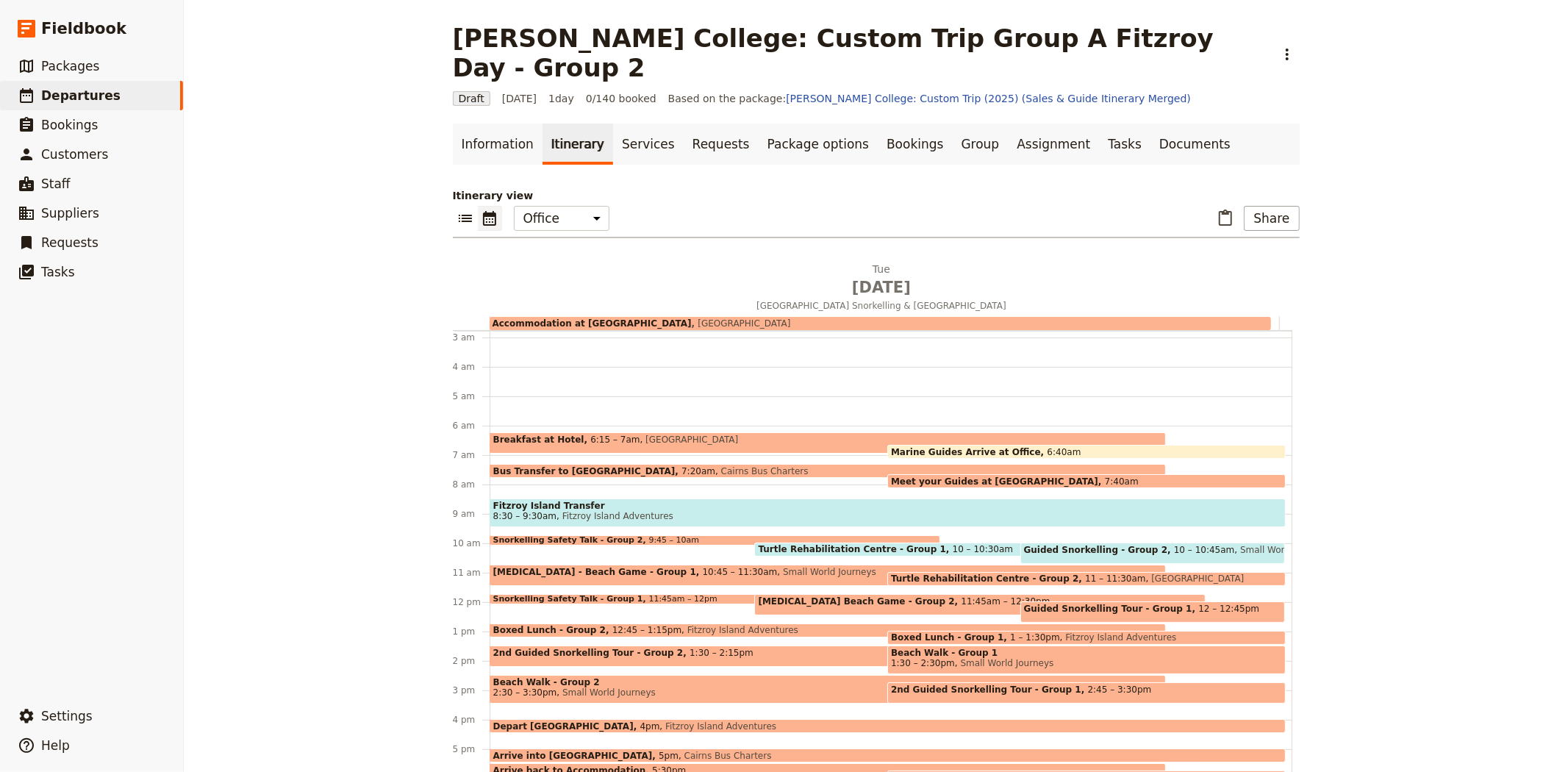
click at [648, 536] on span "9:45 – 10am" at bounding box center [674, 540] width 50 height 9
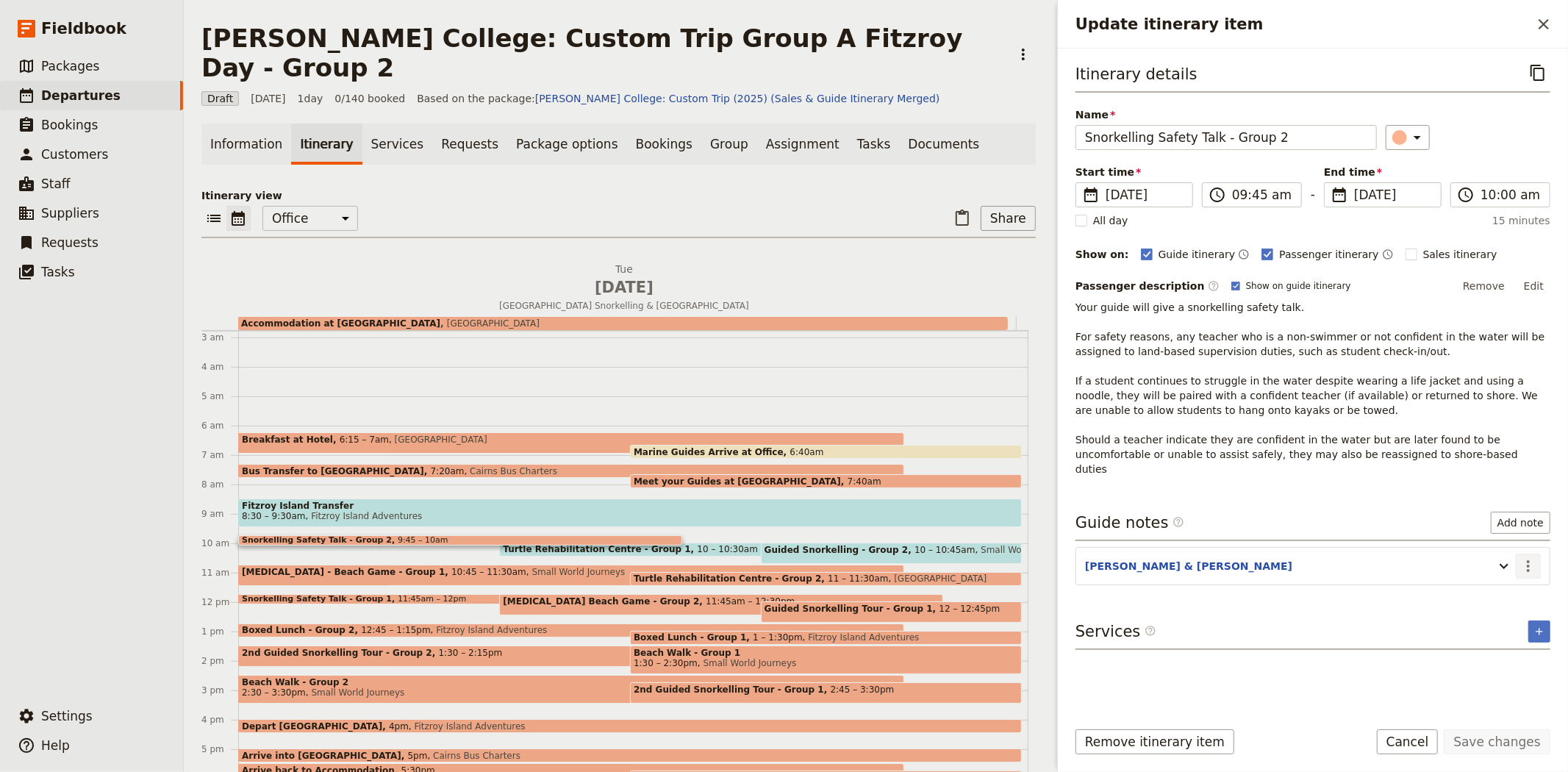
click at [1522, 557] on icon "Actions" at bounding box center [1528, 566] width 17 height 17
click at [1517, 582] on span "Edit note" at bounding box center [1497, 583] width 69 height 15
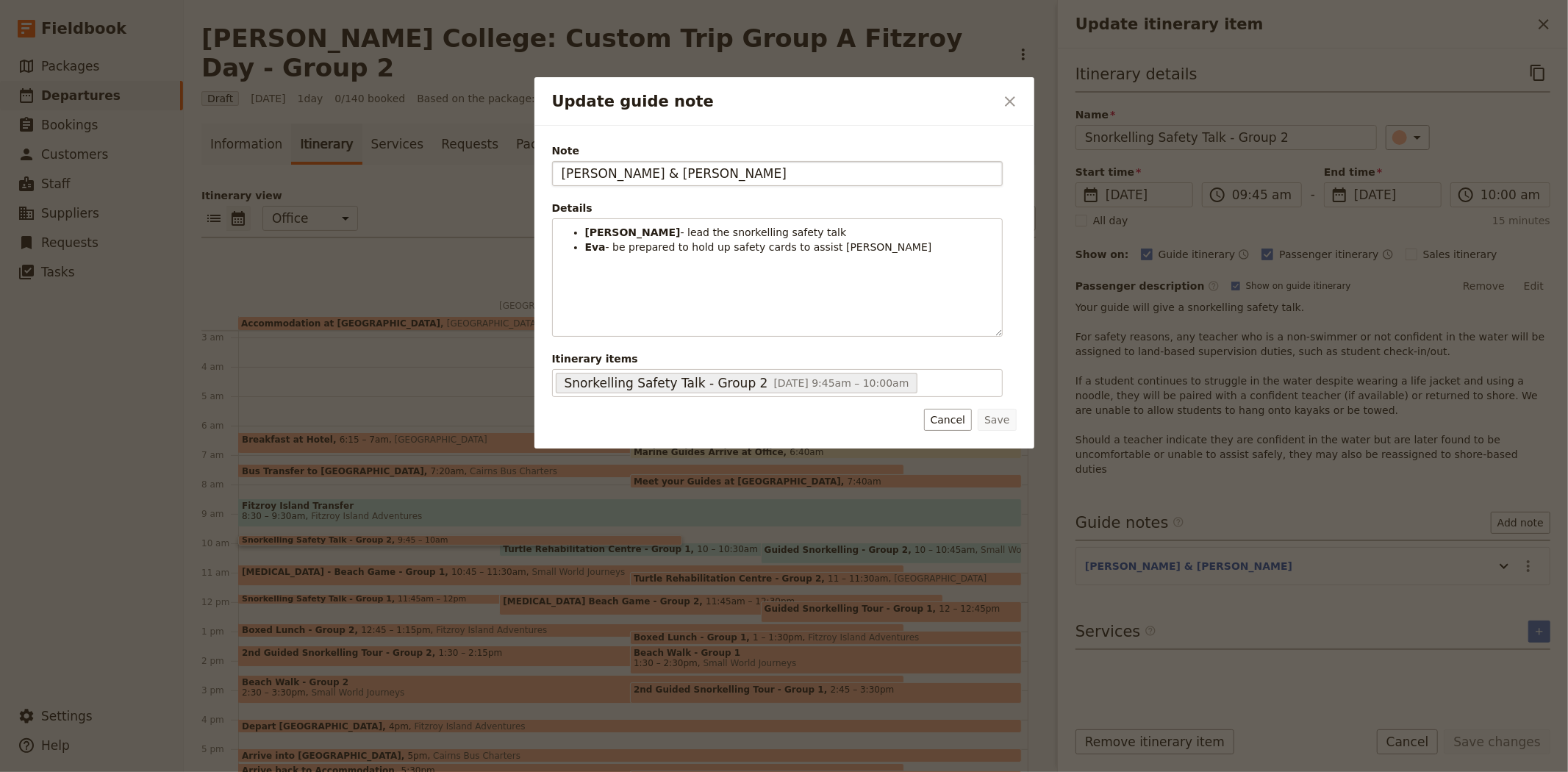
click at [588, 170] on input "[PERSON_NAME] & [PERSON_NAME]" at bounding box center [777, 173] width 450 height 25
type input "[PERSON_NAME] & [PERSON_NAME]"
click at [1007, 419] on button "Save" at bounding box center [997, 419] width 38 height 22
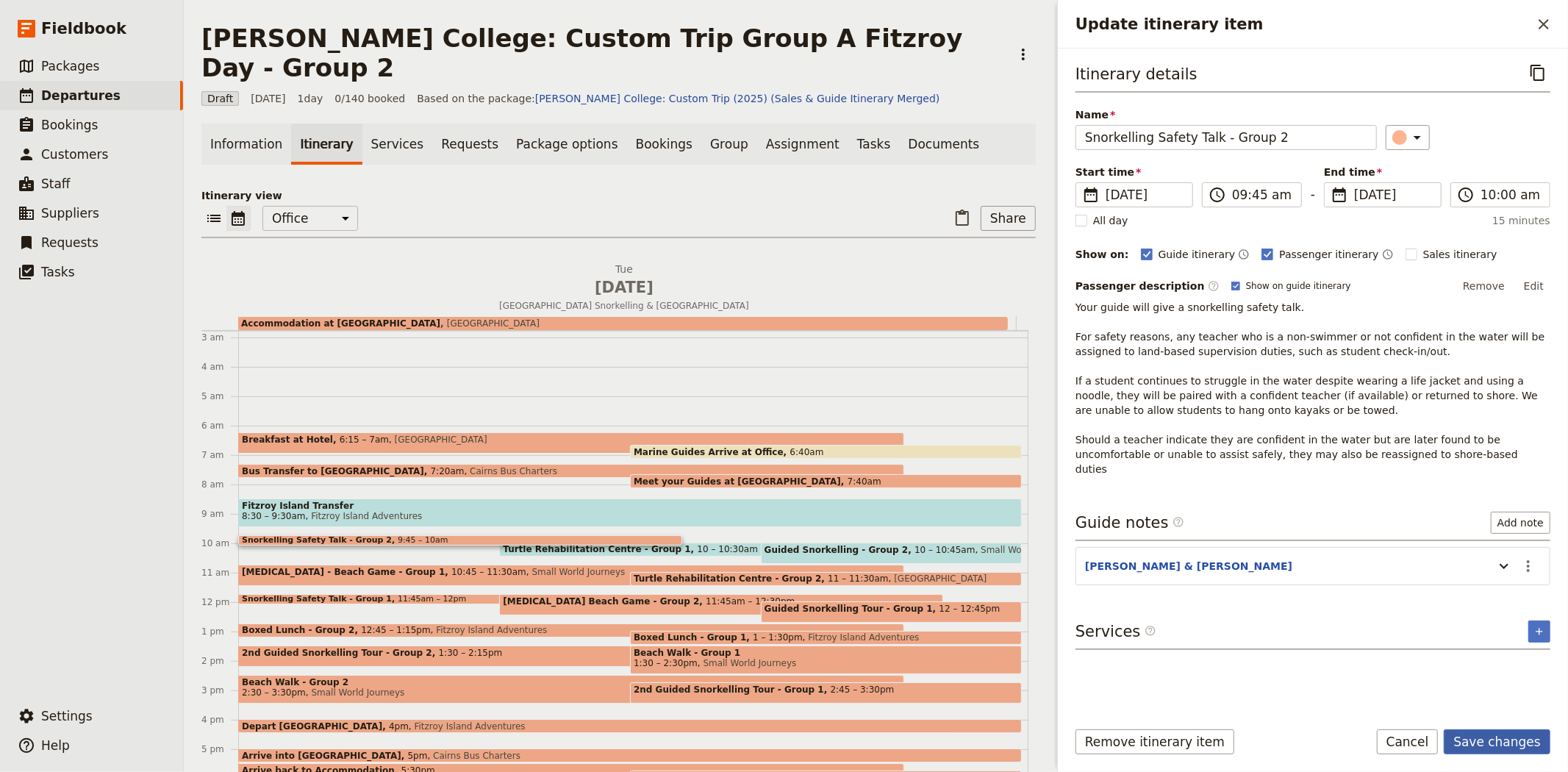
click at [1494, 731] on button "Save changes" at bounding box center [1497, 742] width 107 height 25
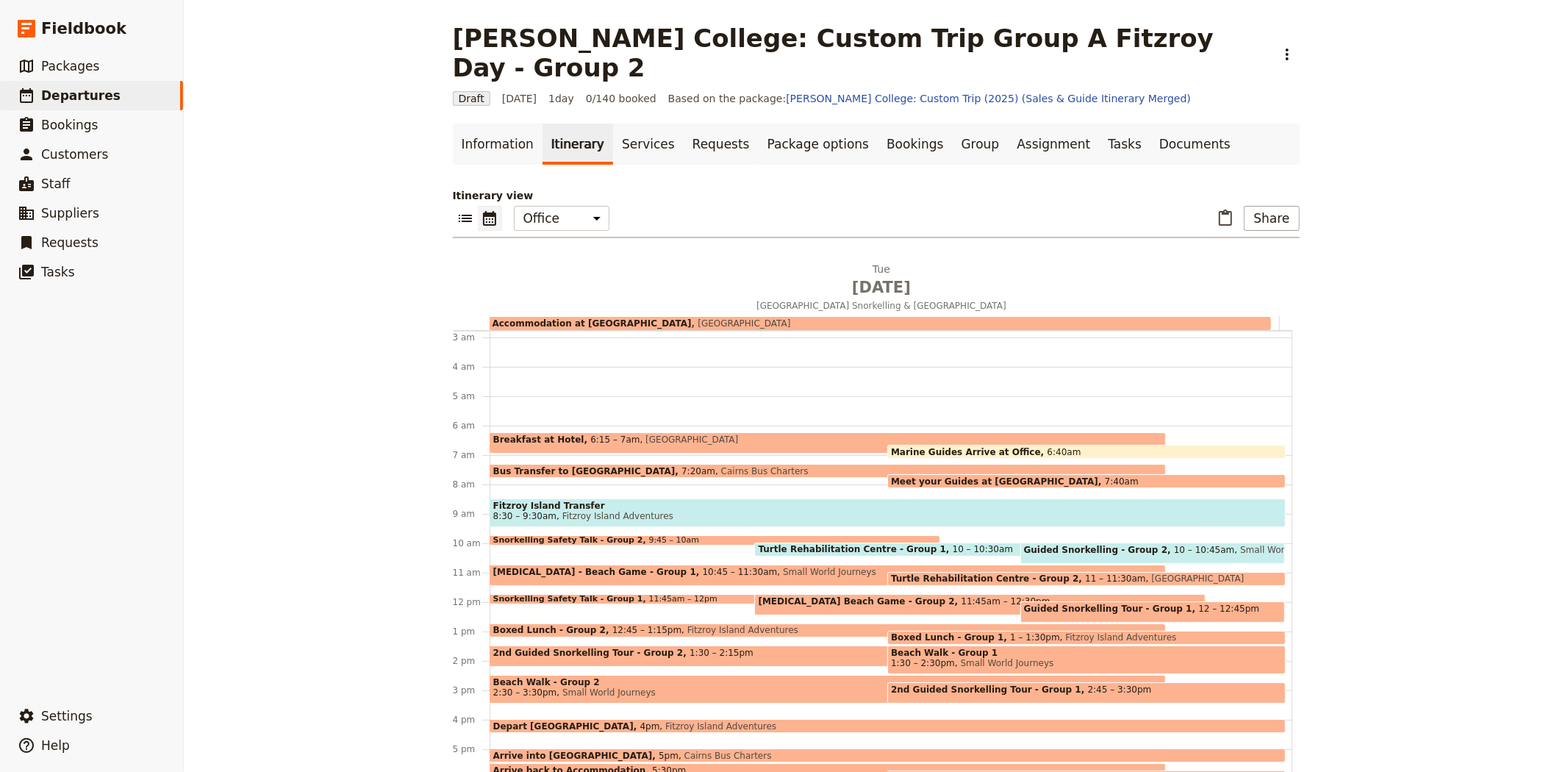
scroll to position [163, 0]
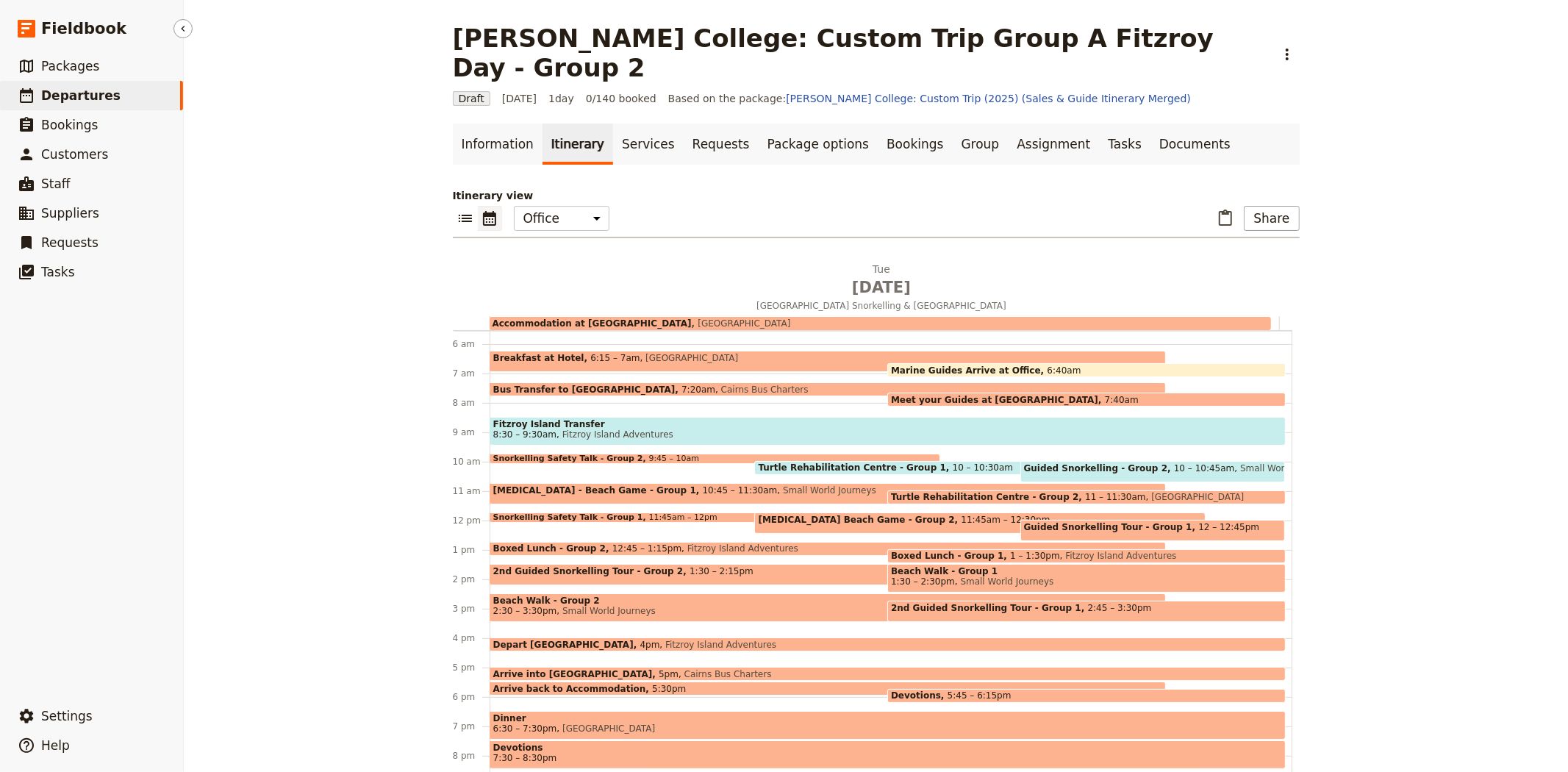
click at [107, 96] on link "​ Departures" at bounding box center [91, 96] width 183 height 30
